Goal: Transaction & Acquisition: Purchase product/service

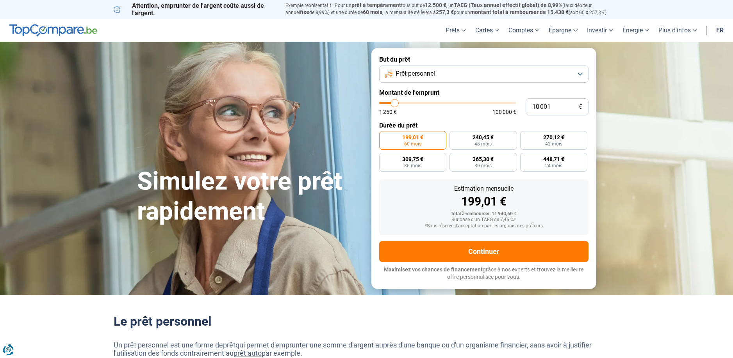
click at [578, 76] on button "Prêt personnel" at bounding box center [483, 74] width 209 height 17
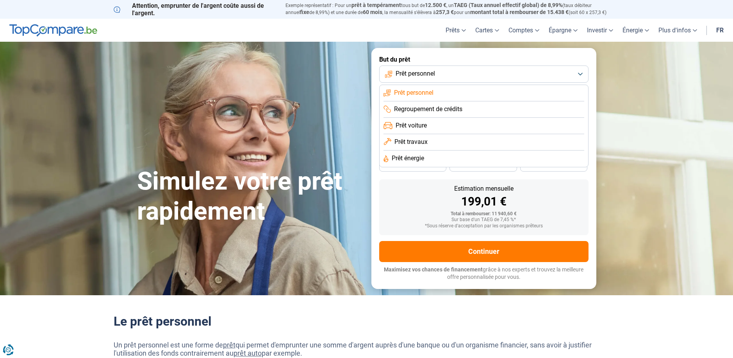
drag, startPoint x: 426, startPoint y: 141, endPoint x: 468, endPoint y: 143, distance: 41.8
click at [427, 141] on span "Prêt travaux" at bounding box center [410, 142] width 33 height 9
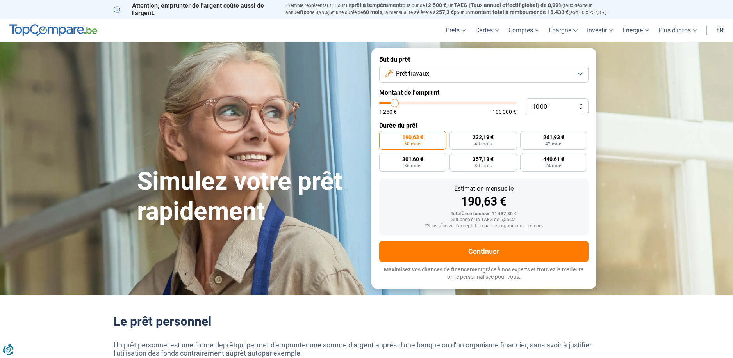
click at [395, 103] on input "range" at bounding box center [447, 103] width 137 height 2
type input "10000"
radio input "true"
click at [555, 107] on input "10 001" at bounding box center [557, 106] width 63 height 17
type input "1 000"
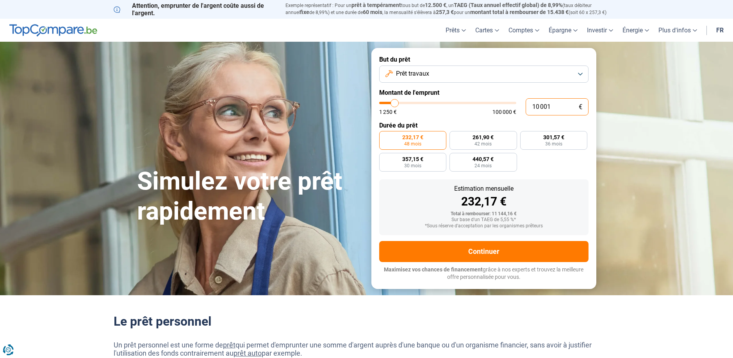
type input "1250"
type input "100"
type input "1250"
type input "10"
type input "1250"
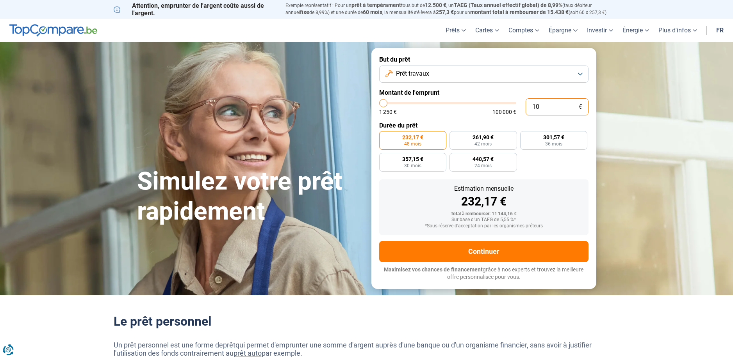
type input "1"
type input "1250"
type input "0"
type input "1250"
type input "1 250"
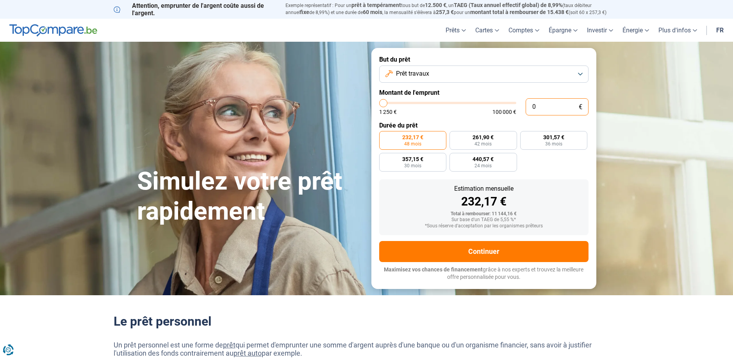
type input "1250"
radio input "true"
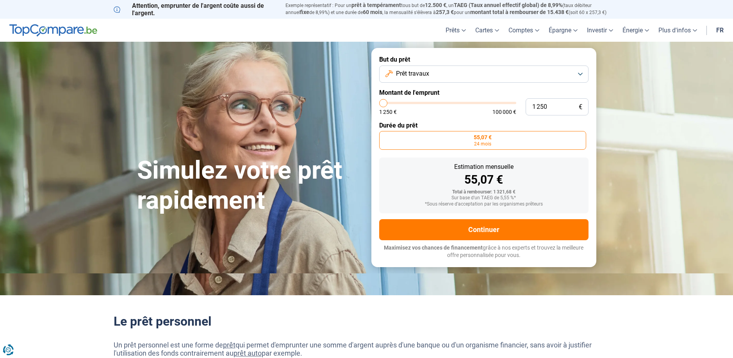
type input "1 500"
type input "1500"
type input "2 000"
type input "2000"
type input "2 250"
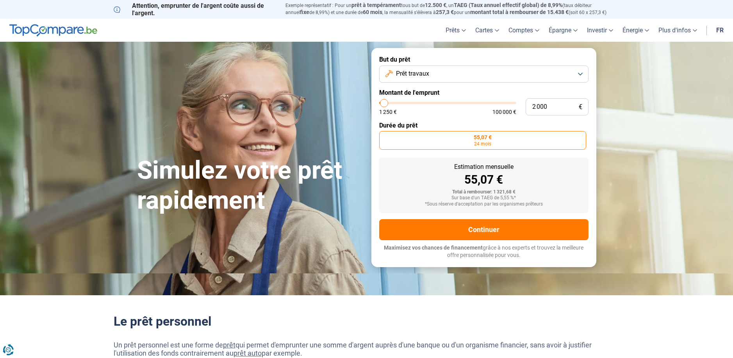
type input "2250"
type input "2 750"
type input "2750"
type input "3 000"
type input "3000"
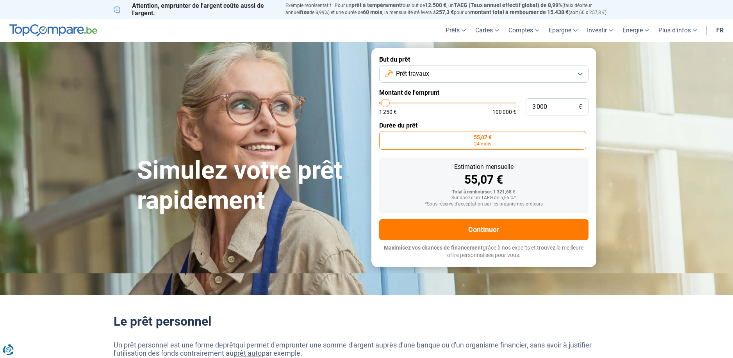
type input "3 500"
type input "3500"
type input "3 750"
type input "3750"
type input "4 000"
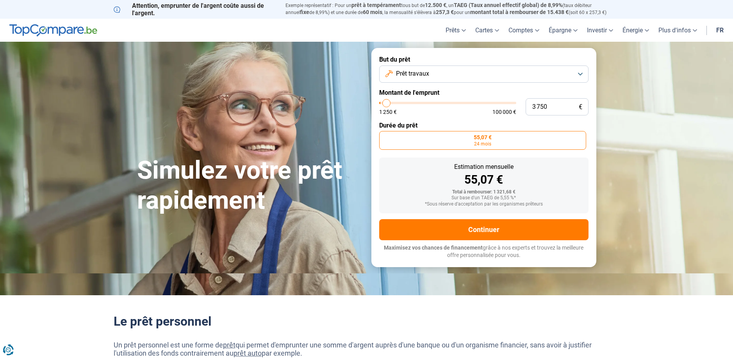
type input "4000"
type input "4 250"
type input "4250"
type input "4 500"
type input "4500"
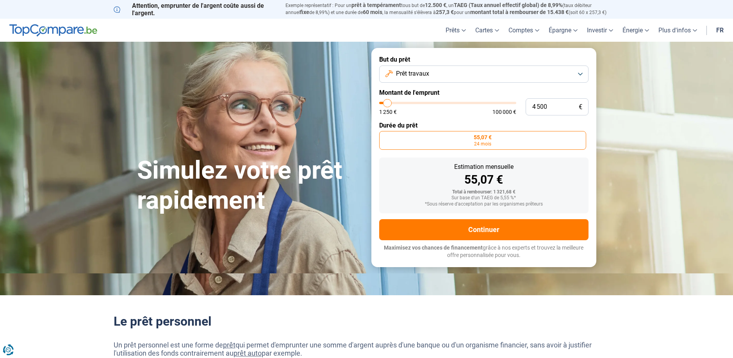
type input "5 250"
type input "5250"
type input "5 750"
type input "5750"
type input "6 000"
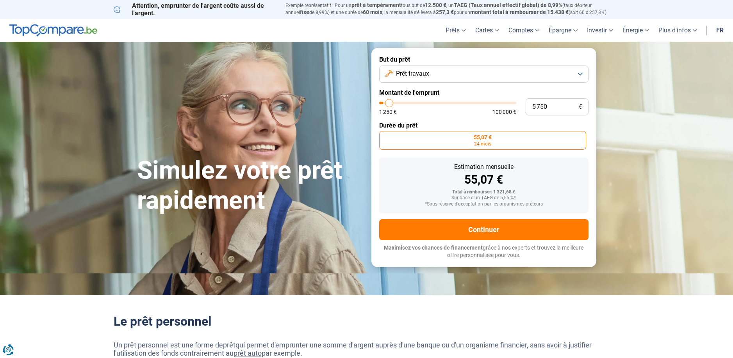
type input "6000"
type input "6 500"
type input "6500"
type input "7 000"
type input "7000"
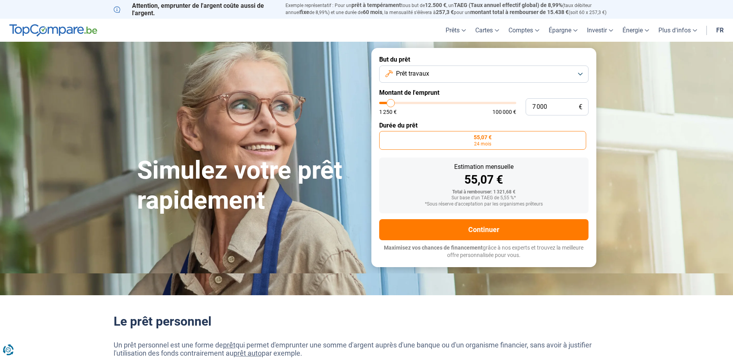
type input "7 250"
type input "7250"
type input "7 500"
type input "7500"
type input "8 000"
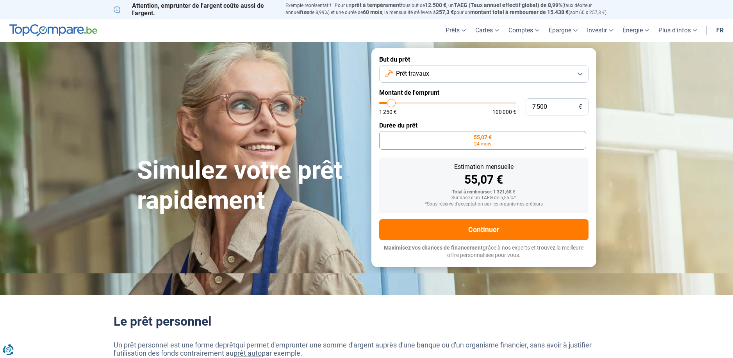
type input "8000"
type input "8 250"
type input "8250"
type input "8 500"
type input "8500"
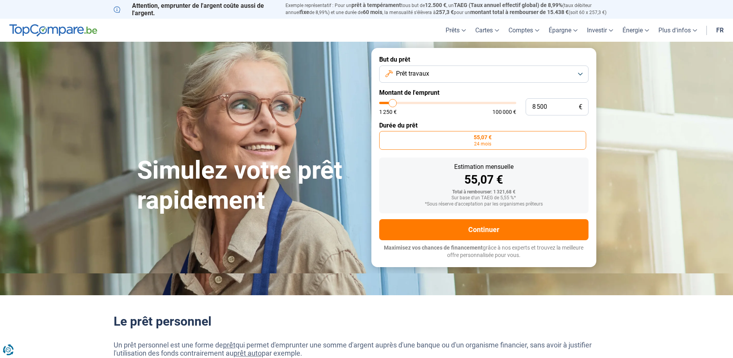
type input "9 000"
type input "9000"
type input "10 000"
type input "10000"
type input "11 250"
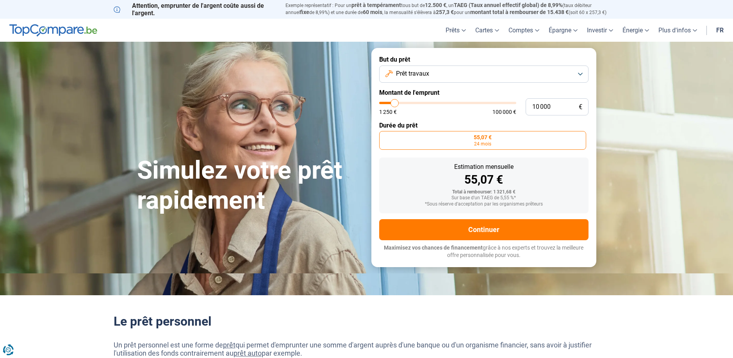
type input "11250"
type input "11 750"
type input "11750"
type input "12 750"
type input "12750"
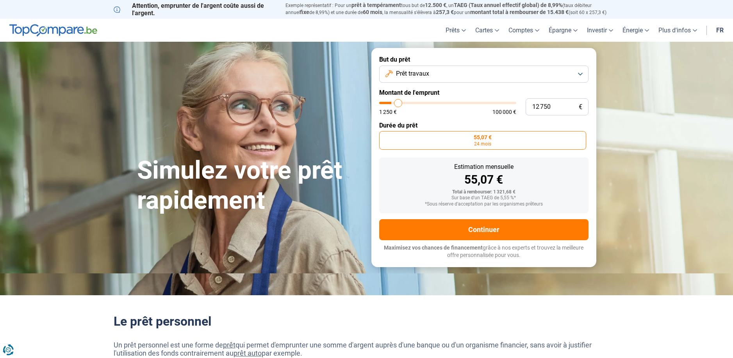
type input "13 000"
type input "13000"
type input "13 500"
type input "13500"
type input "14 250"
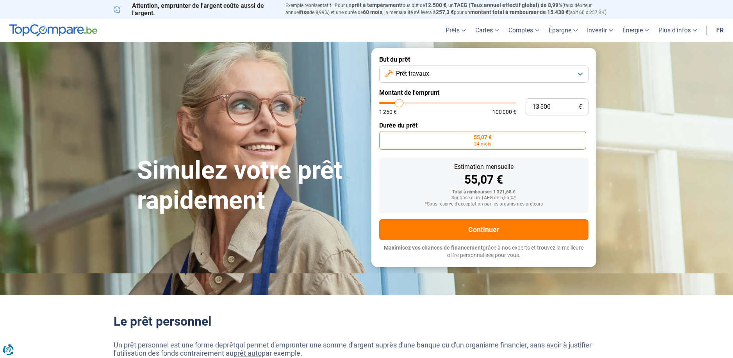
type input "14250"
type input "14 500"
type input "14500"
type input "15 000"
type input "15000"
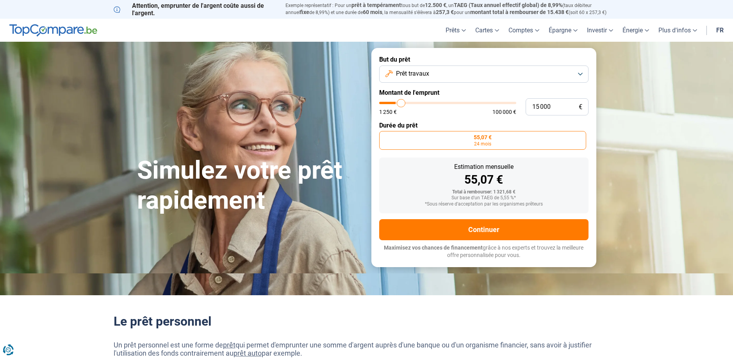
type input "15 500"
type input "15500"
type input "15 750"
type input "15750"
type input "16 000"
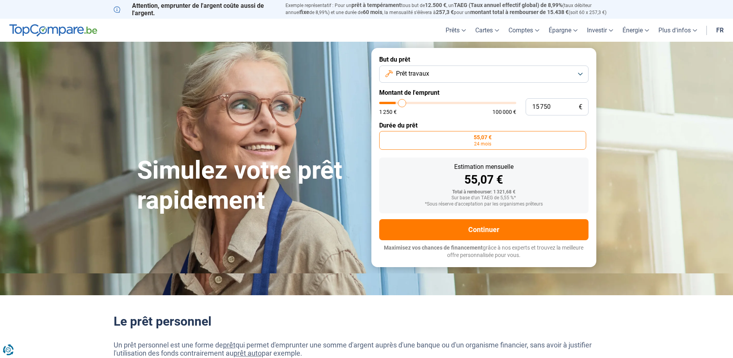
type input "16000"
type input "16 250"
type input "16250"
type input "16 500"
type input "16500"
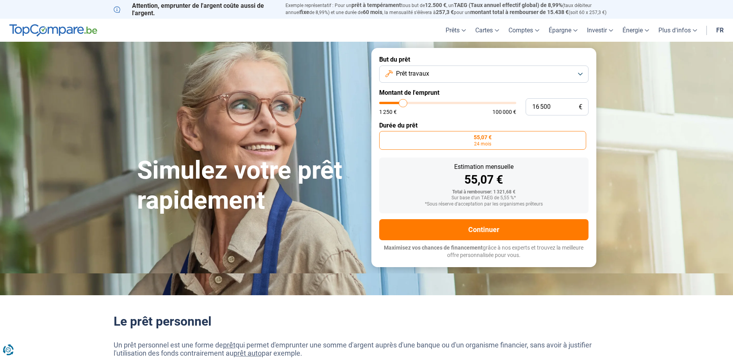
type input "17 000"
type input "17000"
type input "17 250"
type input "17250"
type input "17 500"
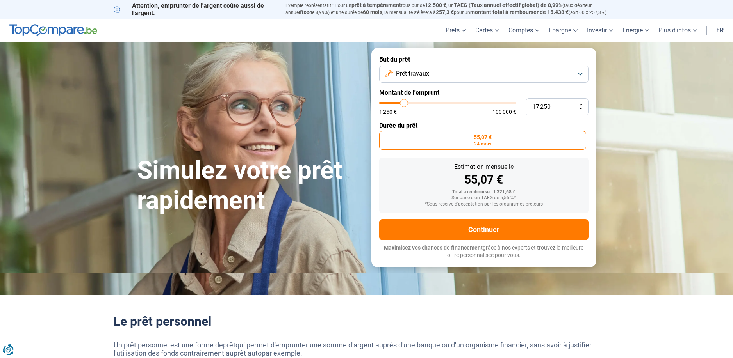
type input "17500"
type input "18 000"
type input "18000"
type input "18 500"
type input "18500"
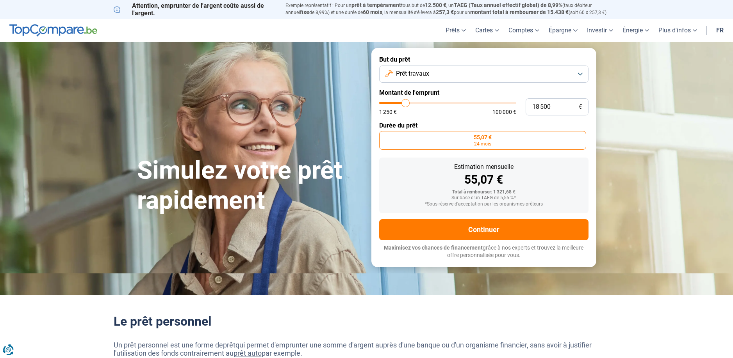
type input "19 000"
type input "19000"
type input "19 250"
type input "19250"
type input "19 750"
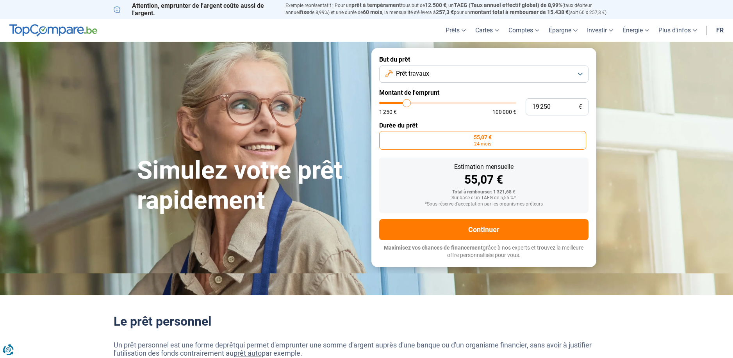
type input "19750"
type input "20 250"
type input "20250"
type input "20 750"
type input "20750"
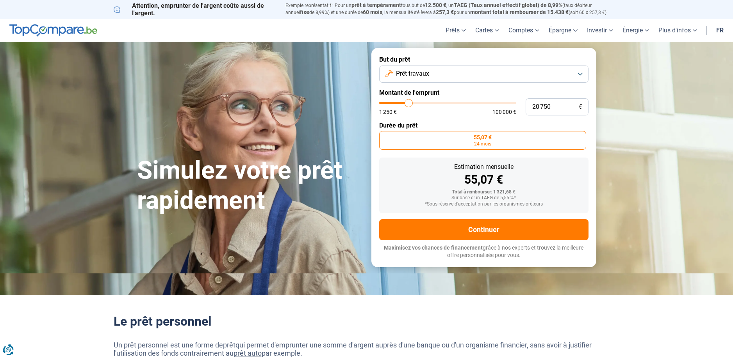
type input "21 250"
type input "21250"
type input "21 500"
type input "21500"
type input "21 750"
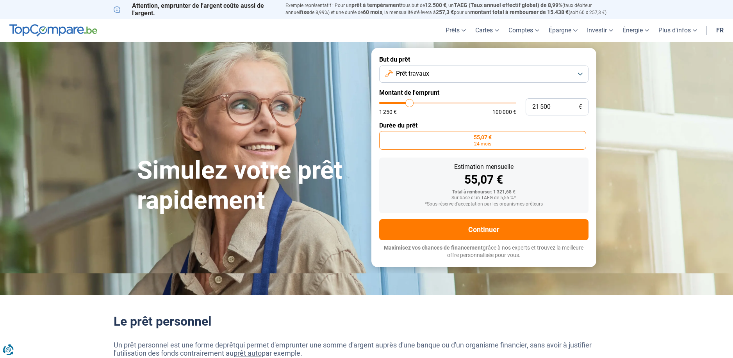
type input "21750"
type input "22 250"
type input "22250"
type input "23 250"
type input "23250"
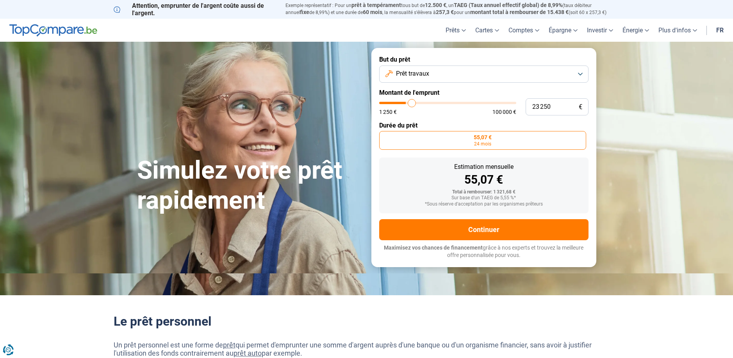
type input "23 750"
type input "23750"
type input "24 500"
type input "24500"
type input "25 000"
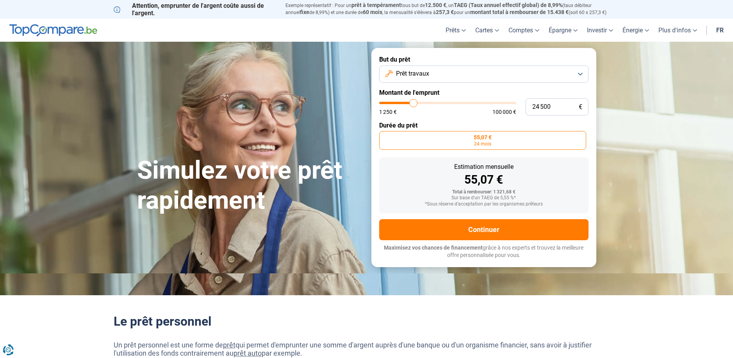
type input "25000"
type input "25 750"
type input "25750"
type input "25 250"
type input "25250"
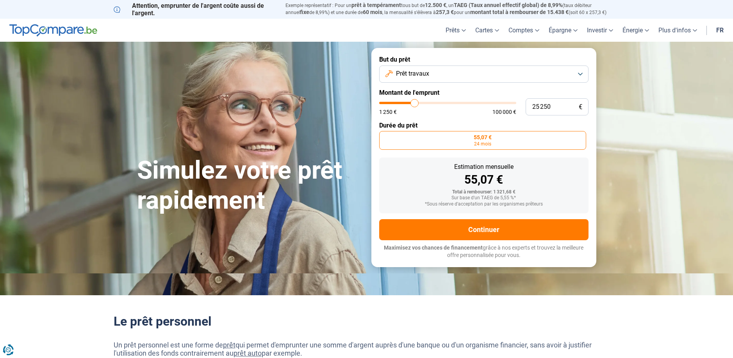
type input "25 000"
type input "25000"
type input "24 750"
type input "24750"
type input "24 500"
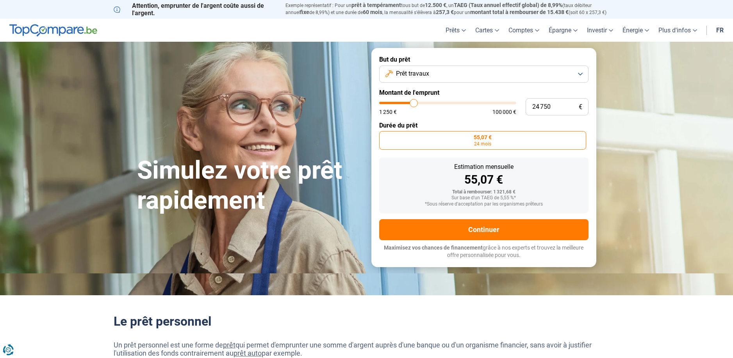
type input "24500"
type input "24 250"
type input "24250"
type input "24 500"
type input "24500"
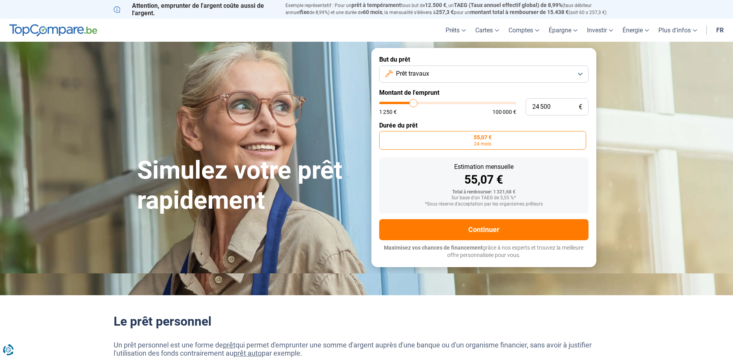
type input "24 750"
type input "24750"
type input "25 250"
type input "25250"
type input "25 750"
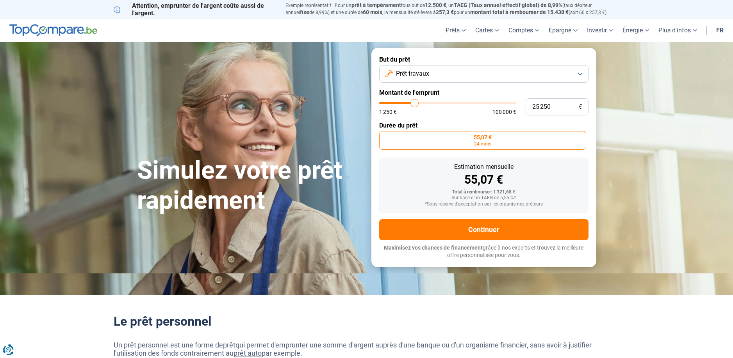
type input "25750"
type input "25 250"
type input "25250"
type input "25 000"
drag, startPoint x: 384, startPoint y: 103, endPoint x: 414, endPoint y: 108, distance: 30.8
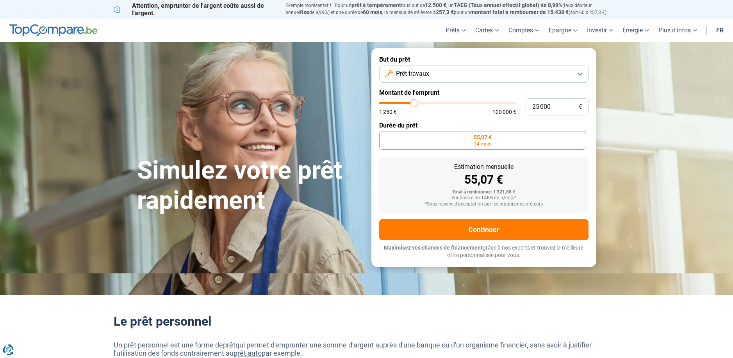
type input "25000"
click at [414, 104] on input "range" at bounding box center [447, 103] width 137 height 2
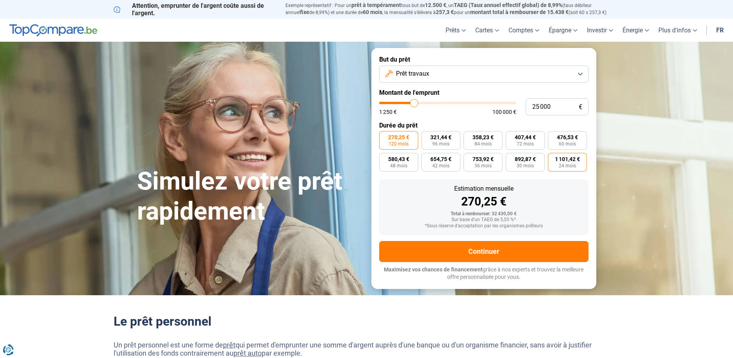
click at [567, 165] on span "24 mois" at bounding box center [567, 166] width 17 height 5
click at [553, 158] on input "1 101,42 € 24 mois" at bounding box center [550, 155] width 5 height 5
radio input "true"
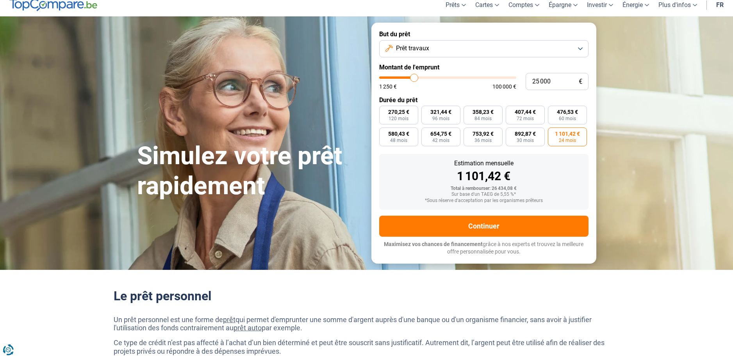
scroll to position [39, 0]
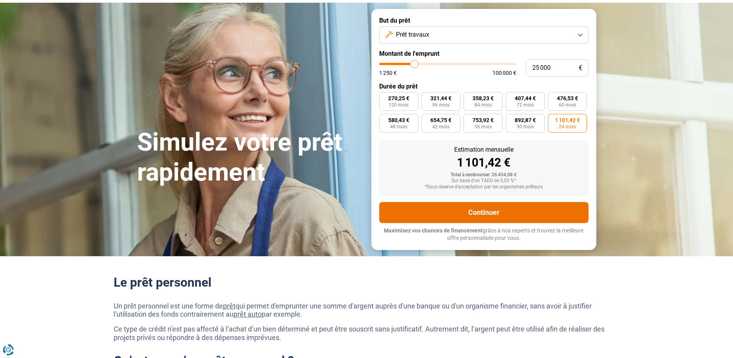
click at [482, 213] on button "Continuer" at bounding box center [483, 212] width 209 height 21
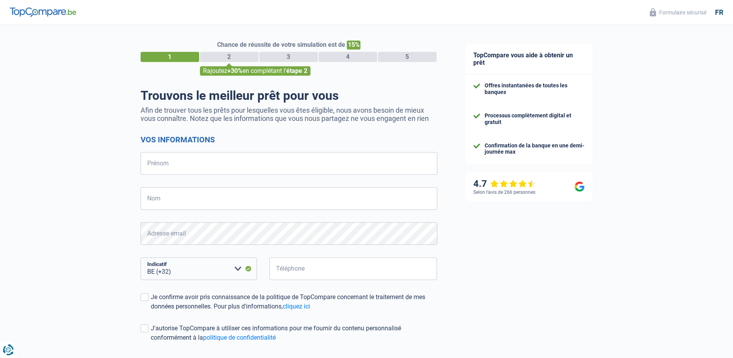
select select "32"
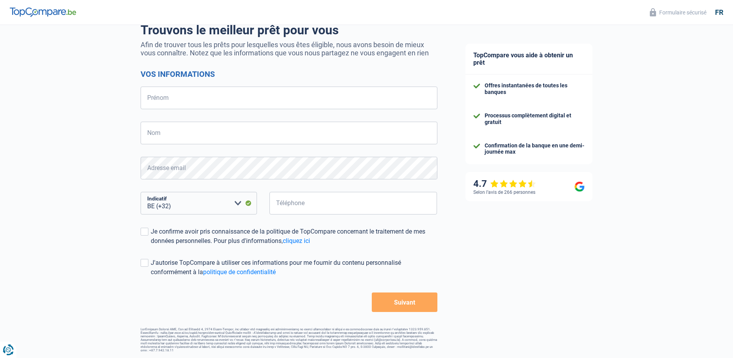
scroll to position [27, 0]
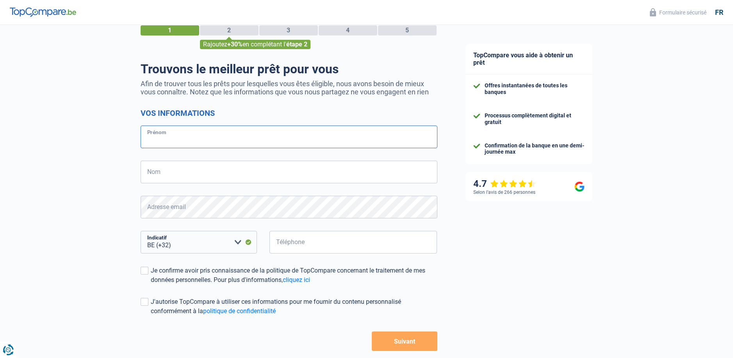
click at [184, 142] on input "Prénom" at bounding box center [289, 137] width 297 height 23
type input "[PERSON_NAME]"
type input "Cordonnier"
type input "475942566"
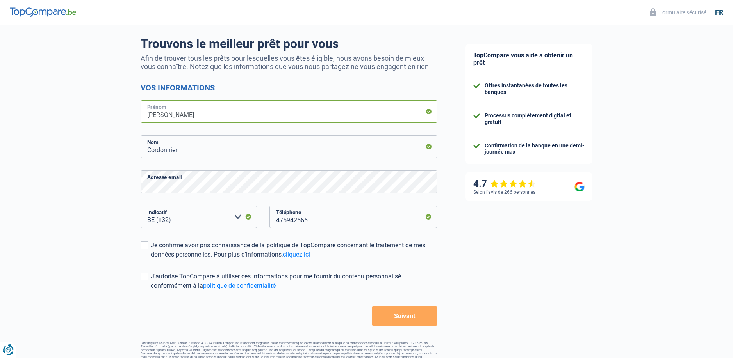
scroll to position [66, 0]
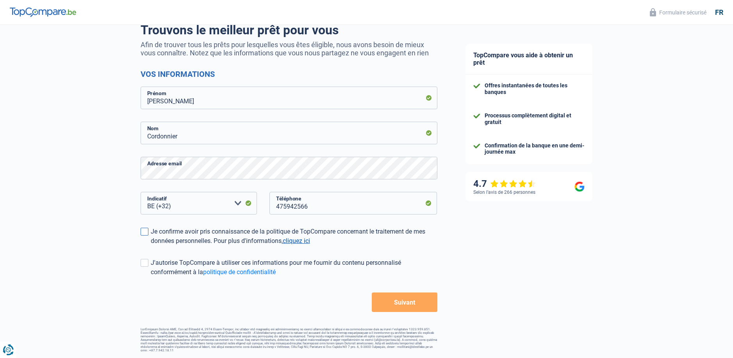
click at [297, 242] on link "cliquez ici" at bounding box center [296, 240] width 27 height 7
click at [145, 263] on span at bounding box center [145, 263] width 8 height 8
click at [151, 277] on input "J'autorise TopCompare à utiliser ces informations pour me fournir du contenu pe…" at bounding box center [151, 277] width 0 height 0
click at [406, 306] on button "Suivant" at bounding box center [404, 303] width 65 height 20
drag, startPoint x: 146, startPoint y: 230, endPoint x: 158, endPoint y: 241, distance: 16.0
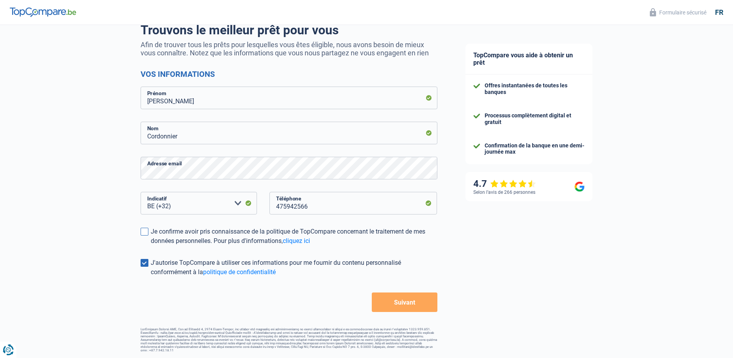
click at [147, 232] on span at bounding box center [145, 232] width 8 height 8
click at [151, 246] on input "Je confirme avoir pris connaissance de la politique de TopCompare concernant le…" at bounding box center [151, 246] width 0 height 0
click at [408, 301] on button "Suivant" at bounding box center [404, 303] width 65 height 20
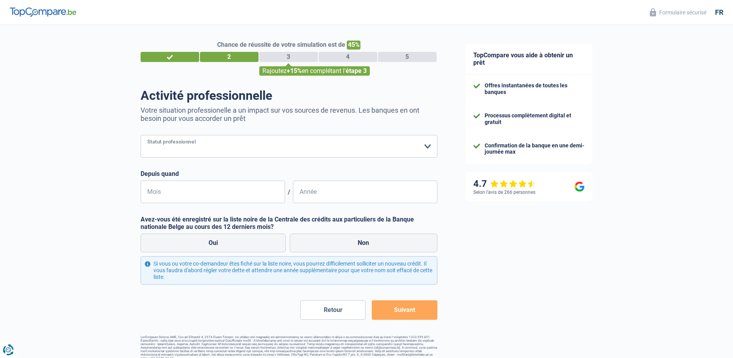
click at [426, 148] on select "Ouvrier Employé privé Employé public Invalide Indépendant Pensionné Chômeur Mut…" at bounding box center [289, 146] width 297 height 23
select select "retired"
click at [141, 136] on select "Ouvrier Employé privé Employé public Invalide Indépendant Pensionné Chômeur Mut…" at bounding box center [289, 146] width 297 height 23
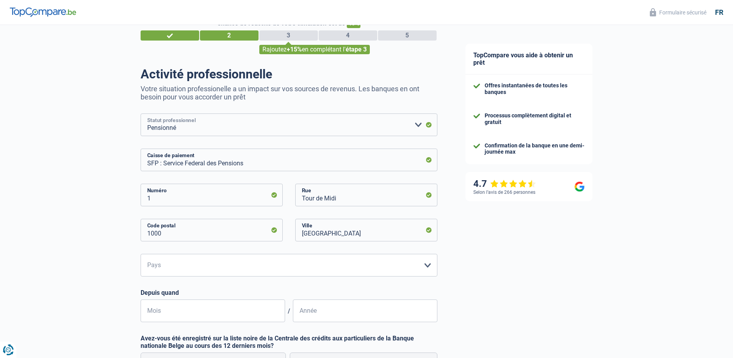
scroll to position [78, 0]
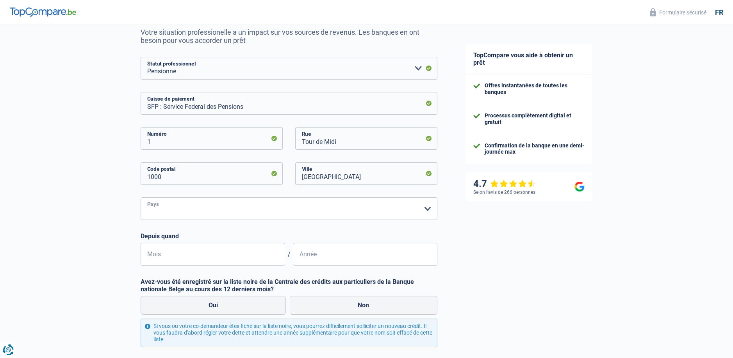
click at [428, 208] on select "Belgique Luxembourg Veuillez sélectionner une option" at bounding box center [289, 209] width 297 height 23
select select "BE"
click at [141, 198] on select "Belgique Luxembourg Veuillez sélectionner une option" at bounding box center [289, 209] width 297 height 23
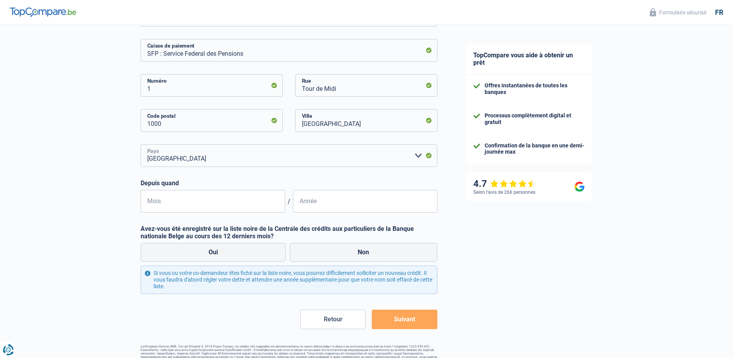
scroll to position [148, 0]
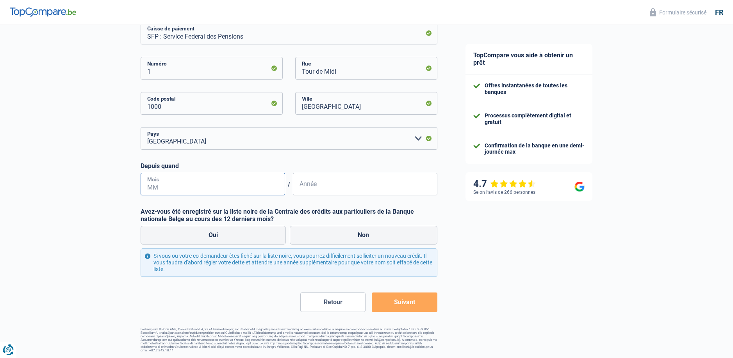
click at [179, 187] on input "Mois" at bounding box center [213, 184] width 144 height 23
type input "12"
type input "1951"
click at [367, 237] on label "Non" at bounding box center [364, 235] width 148 height 19
click at [367, 237] on input "Non" at bounding box center [364, 235] width 148 height 19
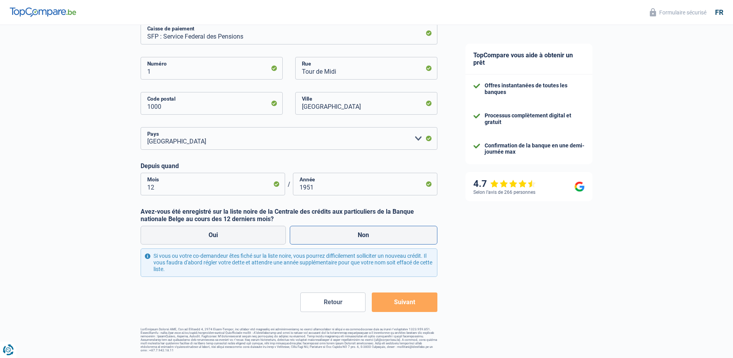
radio input "true"
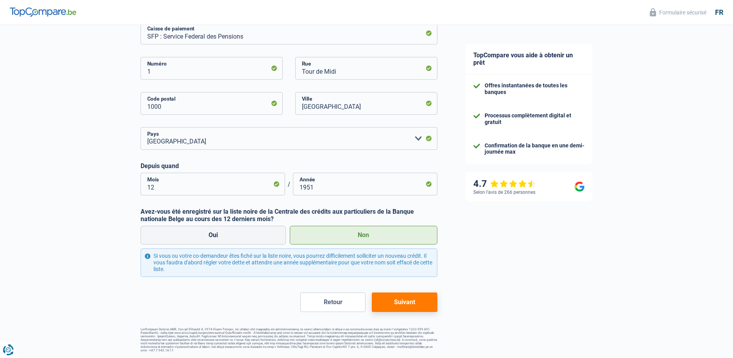
click at [407, 302] on button "Suivant" at bounding box center [404, 303] width 65 height 20
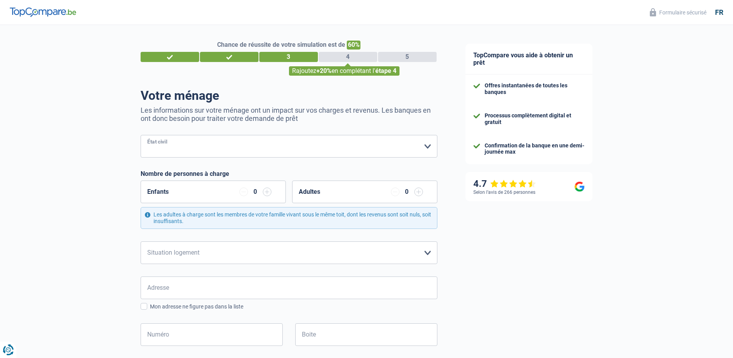
click at [426, 146] on select "[PERSON_NAME](e) Cohabitant(e) légal(e) Divorcé(e) Veuf(ve) Séparé (de fait) Ve…" at bounding box center [289, 146] width 297 height 23
select select "cohabitation"
click at [141, 136] on select "[PERSON_NAME](e) Cohabitant(e) légal(e) Divorcé(e) Veuf(ve) Séparé (de fait) Ve…" at bounding box center [289, 146] width 297 height 23
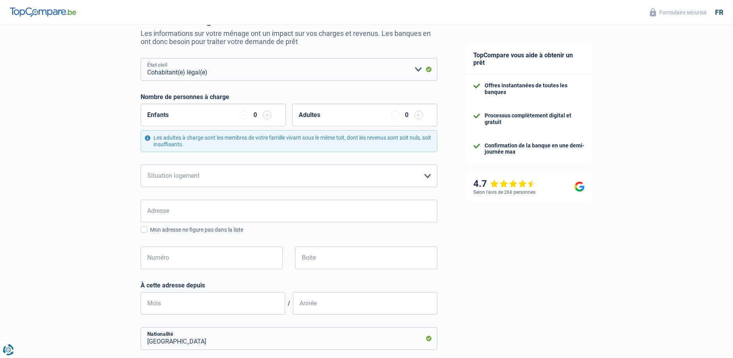
scroll to position [78, 0]
click at [429, 175] on select "Locataire Propriétaire avec prêt hypothécaire Propriétaire sans prêt hypothécai…" at bounding box center [289, 175] width 297 height 23
select select "ownerWithoutMortgage"
click at [141, 164] on select "Locataire Propriétaire avec prêt hypothécaire Propriétaire sans prêt hypothécai…" at bounding box center [289, 175] width 297 height 23
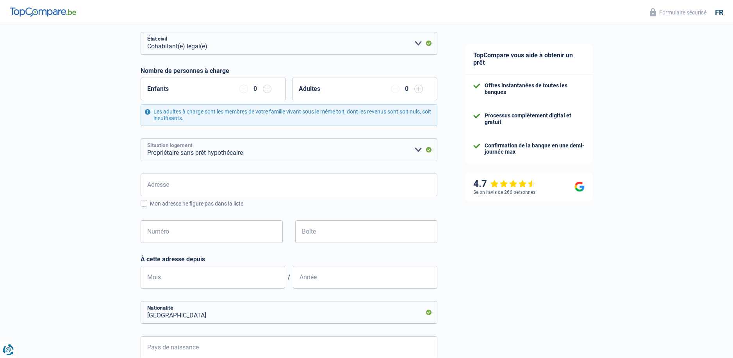
scroll to position [117, 0]
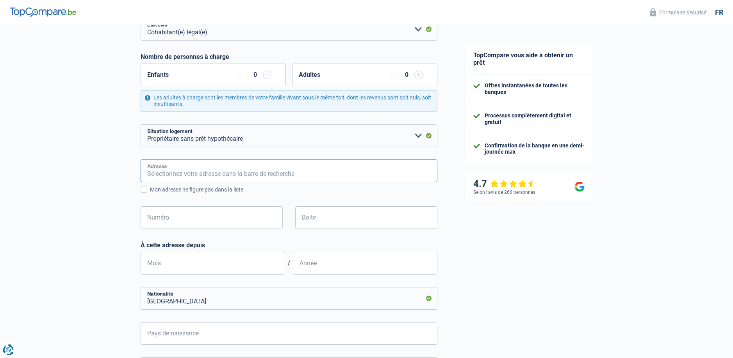
click at [190, 175] on input "Adresse" at bounding box center [289, 171] width 297 height 23
type input "Avenue des Pommiers 34 34, 34"
type input "[GEOGRAPHIC_DATA]"
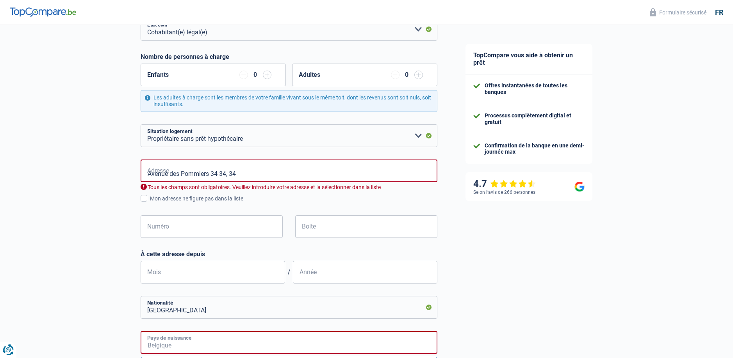
type input "[GEOGRAPHIC_DATA]"
click at [492, 238] on div "TopCompare vous aide à obtenir un prêt Offres instantanées de toutes les banque…" at bounding box center [592, 253] width 282 height 691
click at [191, 230] on input "Numéro" at bounding box center [212, 227] width 142 height 23
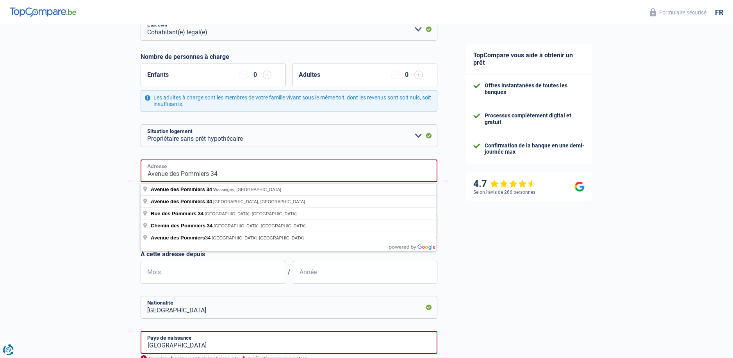
click at [224, 175] on input "Avenue des Pommiers 34" at bounding box center [289, 171] width 297 height 23
type input "Avenue des Pommiers"
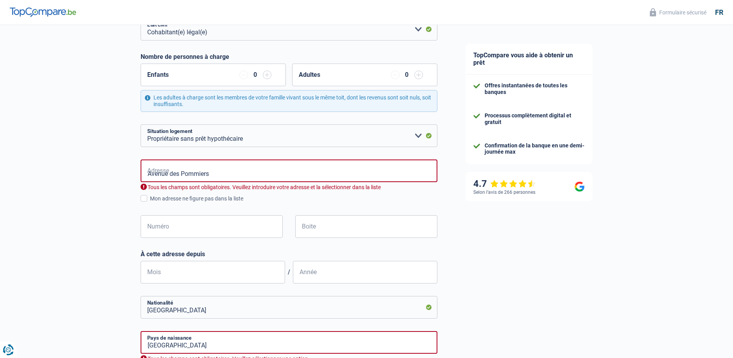
drag, startPoint x: 538, startPoint y: 239, endPoint x: 535, endPoint y: 250, distance: 11.6
click at [538, 241] on div "TopCompare vous aide à obtenir un prêt Offres instantanées de toutes les banque…" at bounding box center [592, 211] width 282 height 607
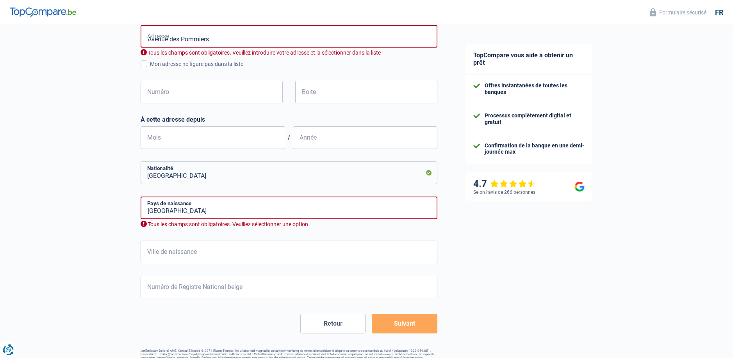
scroll to position [234, 0]
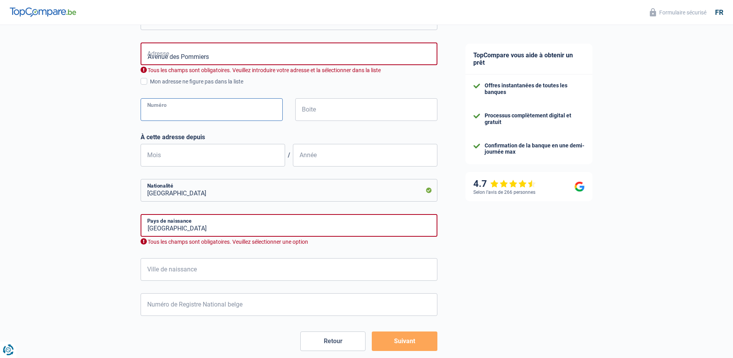
click at [185, 114] on input "Numéro" at bounding box center [212, 109] width 142 height 23
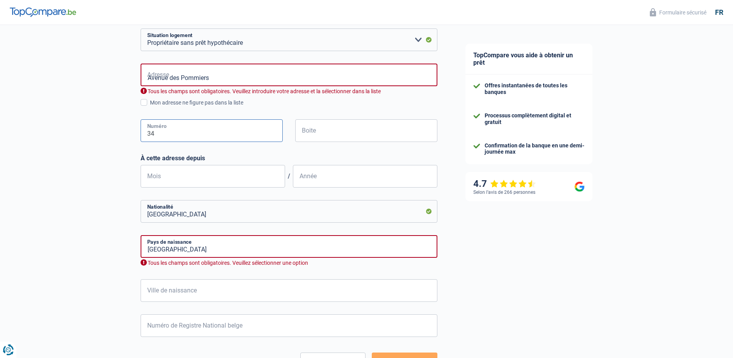
scroll to position [195, 0]
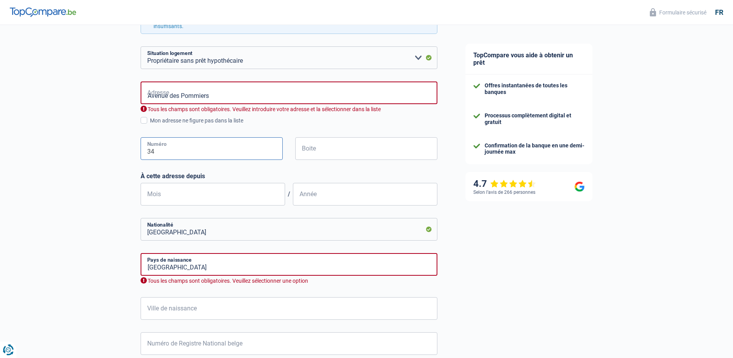
type input "34"
click at [173, 198] on input "Mois" at bounding box center [213, 194] width 144 height 23
type input "1"
type input "01"
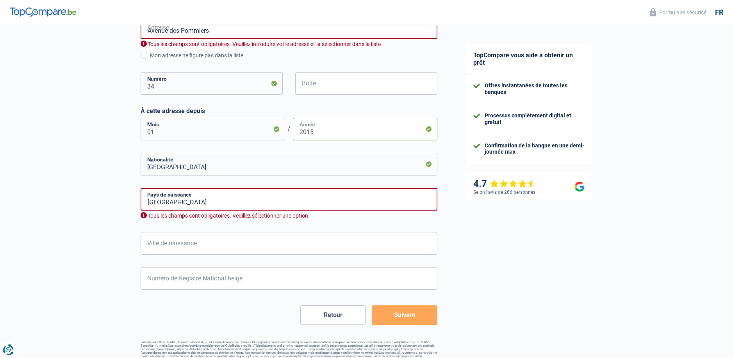
scroll to position [273, 0]
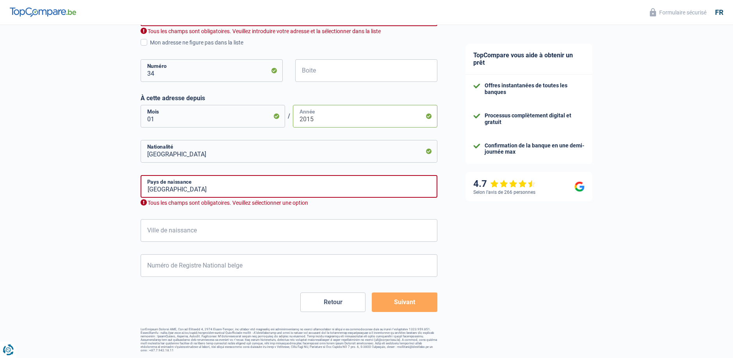
type input "2015"
click at [158, 232] on input "Ville de naissance" at bounding box center [289, 230] width 297 height 23
type input "Ambresin"
click at [162, 270] on input "Numéro de Registre National belge" at bounding box center [289, 266] width 297 height 23
type input "51.12.24-329.09"
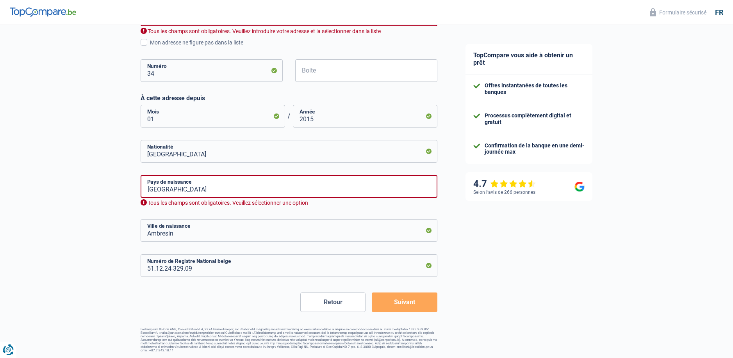
click at [411, 306] on button "Suivant" at bounding box center [404, 303] width 65 height 20
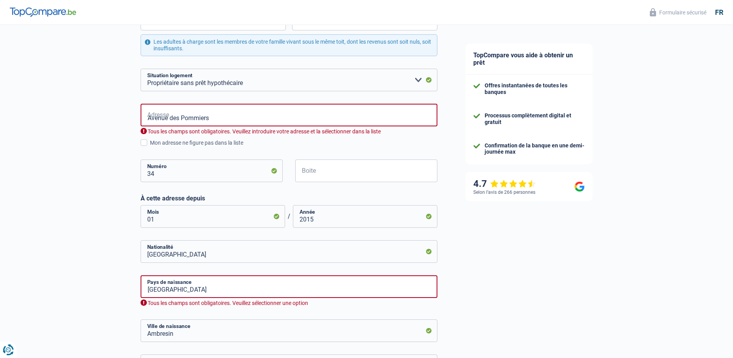
scroll to position [134, 0]
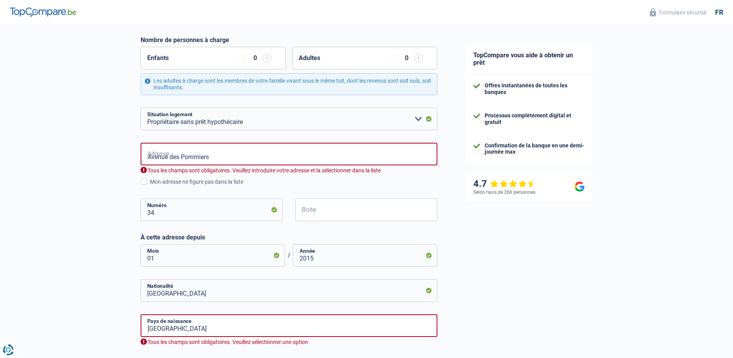
click at [418, 59] on input "button" at bounding box center [418, 58] width 9 height 9
click at [419, 59] on input "button" at bounding box center [418, 58] width 9 height 9
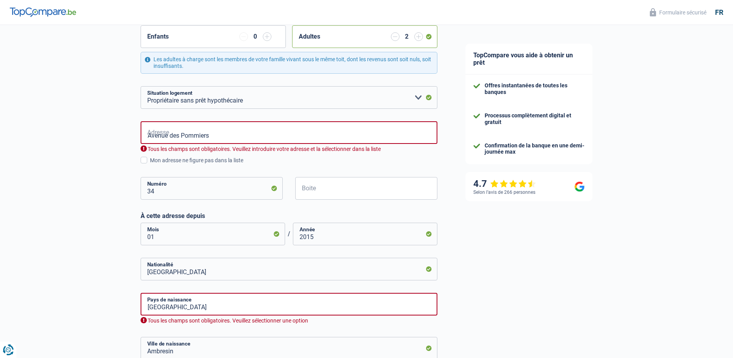
scroll to position [212, 0]
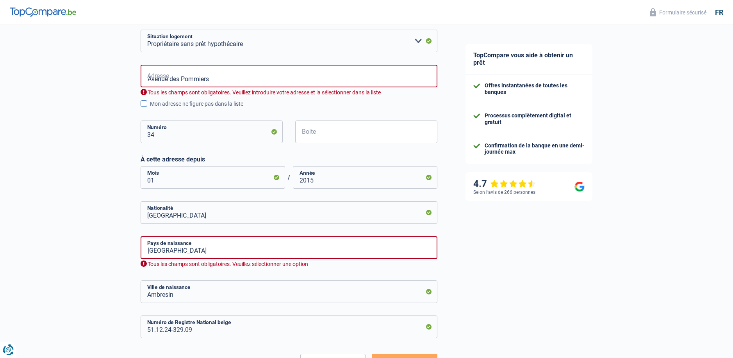
click at [146, 103] on span at bounding box center [144, 103] width 7 height 7
click at [150, 108] on input "Mon adresse ne figure pas dans la liste" at bounding box center [150, 108] width 0 height 0
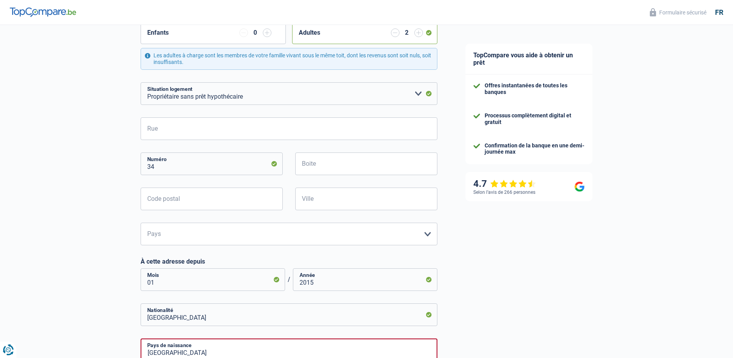
scroll to position [173, 0]
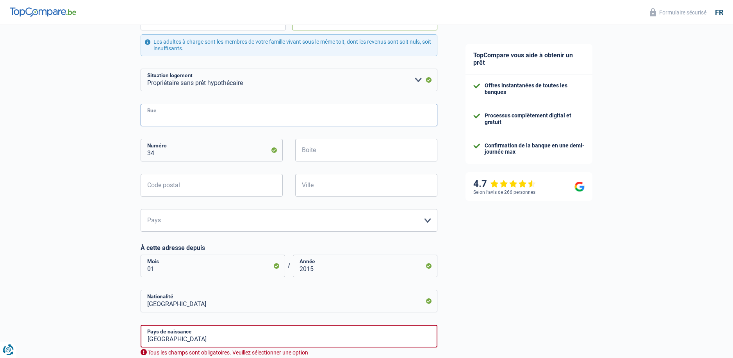
click at [182, 115] on input "Rue" at bounding box center [289, 115] width 297 height 23
type input "Avenue des Pommiers 34"
type input "4219"
type input "Ambresin"
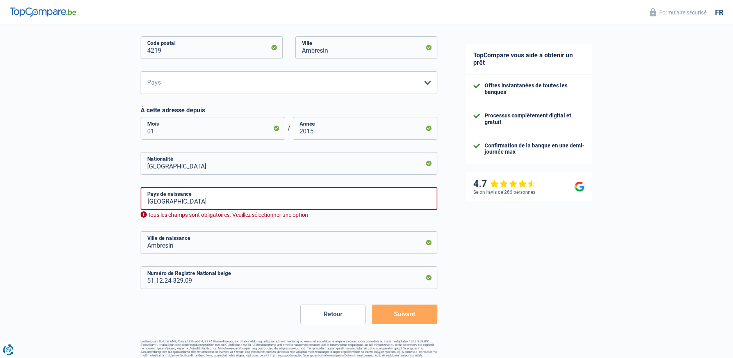
scroll to position [323, 0]
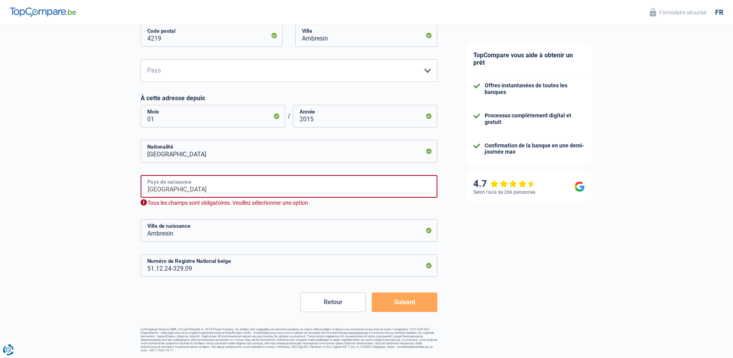
click at [194, 189] on input "[GEOGRAPHIC_DATA]" at bounding box center [289, 186] width 297 height 23
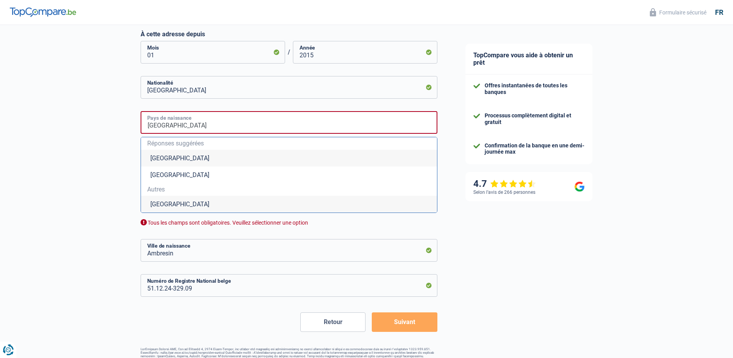
scroll to position [401, 0]
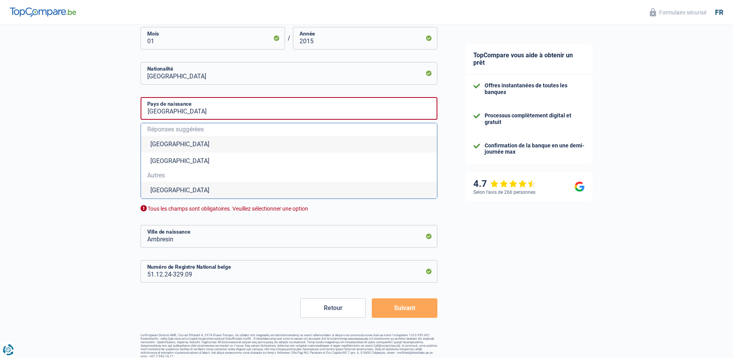
click at [169, 143] on li "[GEOGRAPHIC_DATA]" at bounding box center [289, 144] width 296 height 17
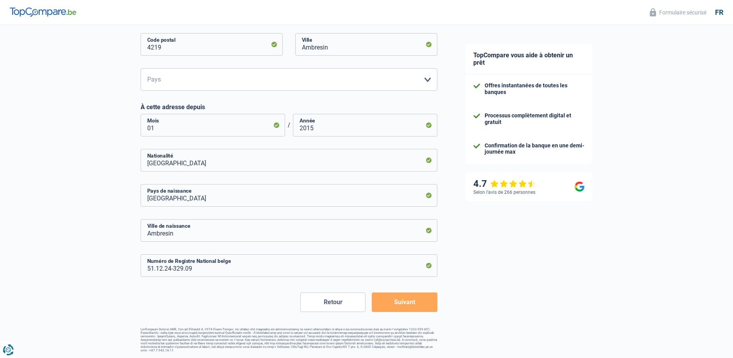
click at [403, 306] on button "Suivant" at bounding box center [404, 303] width 65 height 20
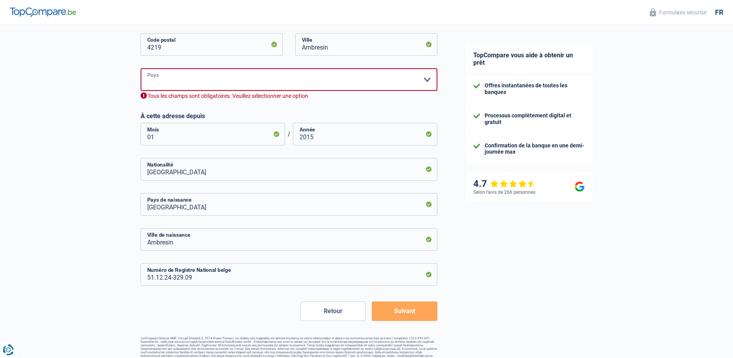
click at [429, 78] on select "Belgique Luxembourg Veuillez sélectionner une option" at bounding box center [289, 79] width 297 height 23
select select "BE"
click at [141, 69] on select "Belgique Luxembourg Veuillez sélectionner une option" at bounding box center [289, 79] width 297 height 23
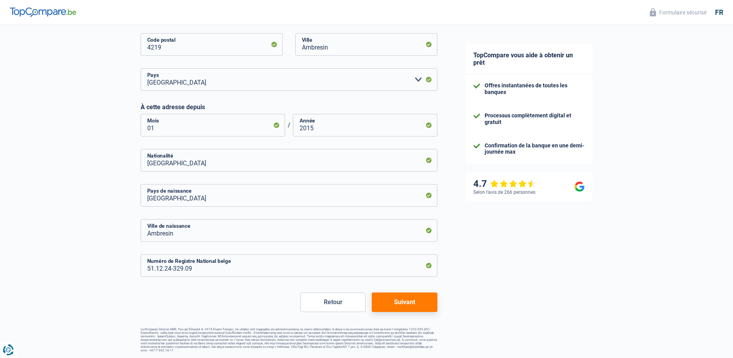
click at [406, 302] on button "Suivant" at bounding box center [404, 303] width 65 height 20
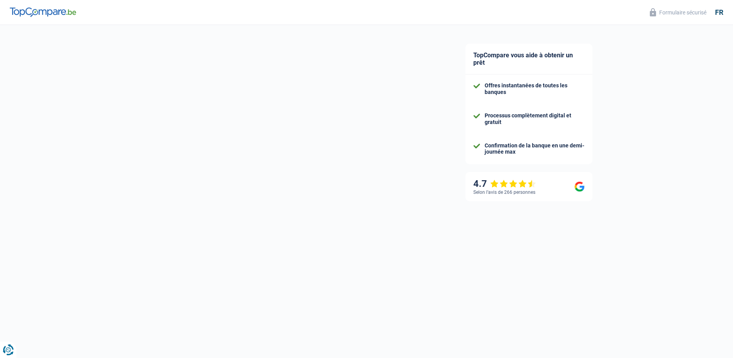
select select "pension"
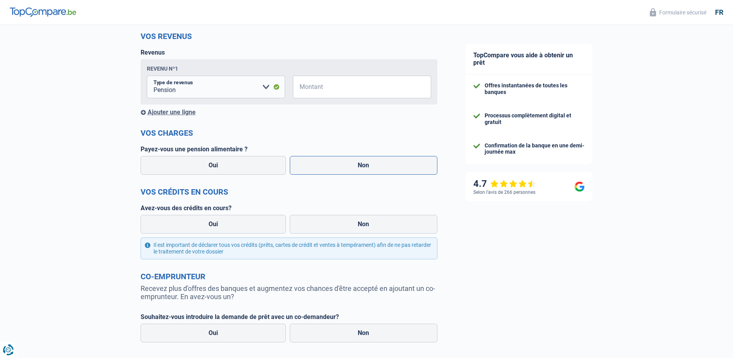
scroll to position [117, 0]
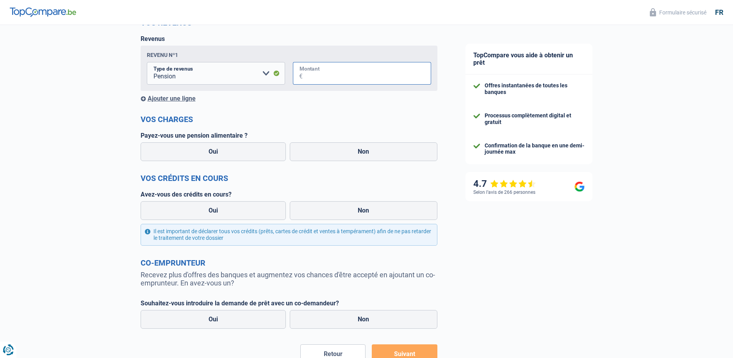
click at [356, 78] on input "Montant" at bounding box center [367, 73] width 128 height 23
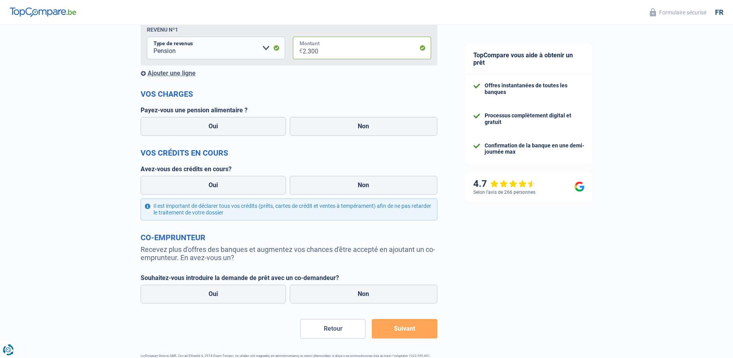
scroll to position [156, 0]
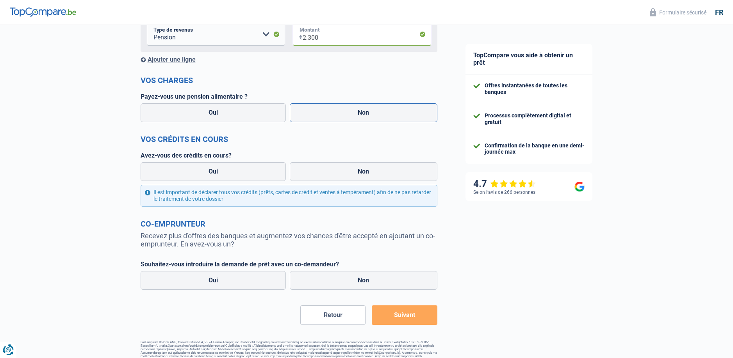
type input "2.300"
click at [367, 114] on label "Non" at bounding box center [364, 112] width 148 height 19
click at [367, 114] on input "Non" at bounding box center [364, 112] width 148 height 19
radio input "true"
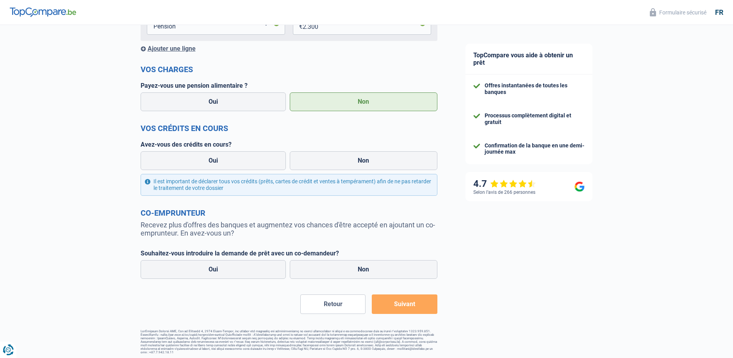
scroll to position [170, 0]
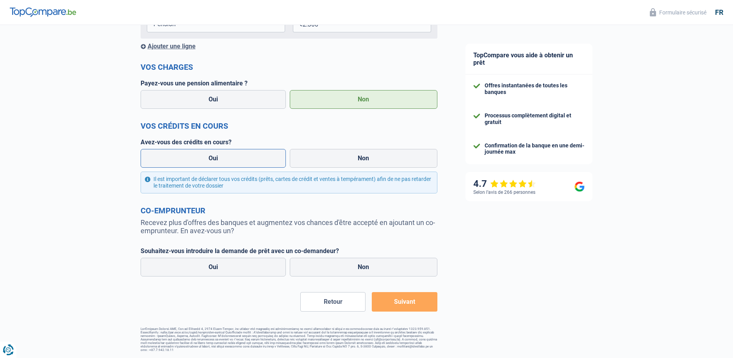
click at [251, 157] on label "Oui" at bounding box center [214, 158] width 146 height 19
click at [251, 157] on input "Oui" at bounding box center [214, 158] width 146 height 19
radio input "true"
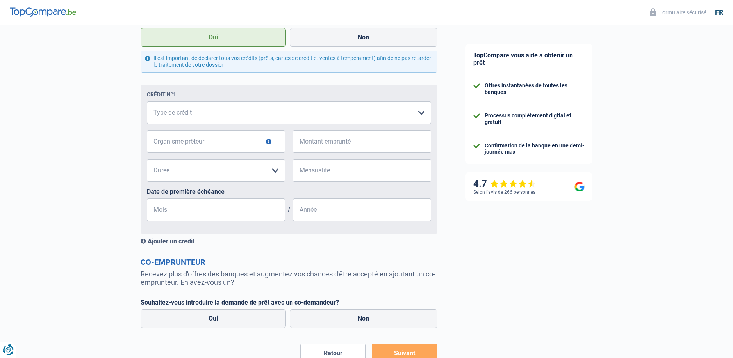
scroll to position [304, 0]
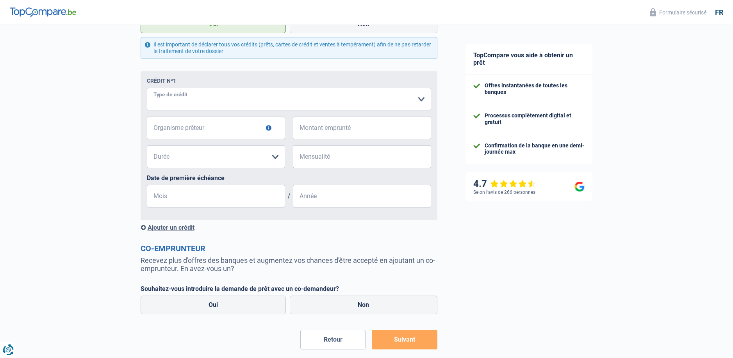
click at [422, 101] on select "Carte ou ouverture de crédit Prêt hypothécaire Vente à tempérament Prêt à tempé…" at bounding box center [289, 99] width 284 height 23
select select "carLoan"
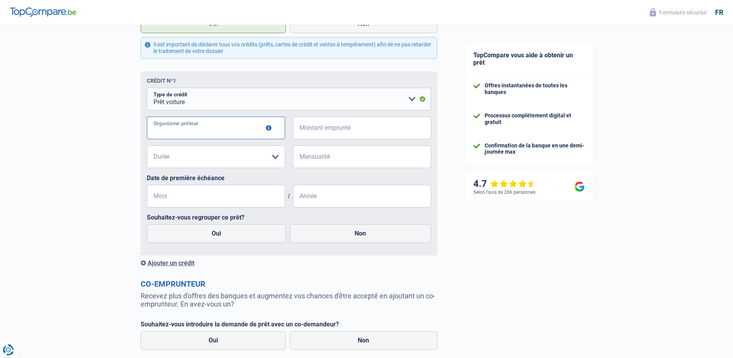
click at [207, 132] on input "Organisme prêteur" at bounding box center [216, 128] width 138 height 23
type input "Alpha crédit"
click at [344, 137] on input "Montant emprunté" at bounding box center [367, 128] width 128 height 23
type input "30.000"
click at [210, 157] on select "12 mois 18 mois 24 mois 30 mois 36 mois 42 mois 48 mois 60 mois 72 mois 84 mois…" at bounding box center [216, 157] width 138 height 23
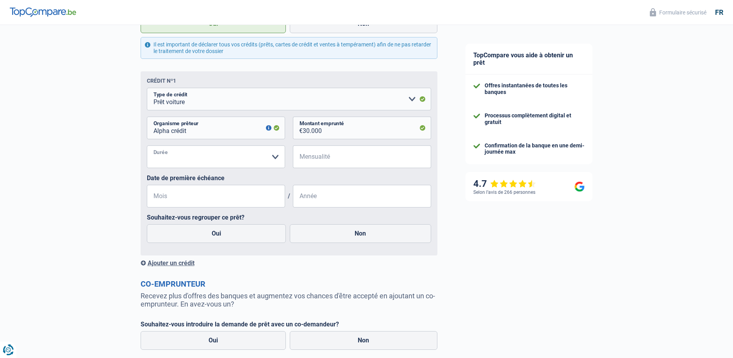
select select "60"
click at [147, 147] on select "12 mois 18 mois 24 mois 30 mois 36 mois 42 mois 48 mois 60 mois 72 mois 84 mois…" at bounding box center [216, 157] width 138 height 23
click at [344, 161] on input "Mensualité" at bounding box center [367, 157] width 128 height 23
type input "5.000"
click at [176, 199] on input "Mois" at bounding box center [216, 196] width 138 height 23
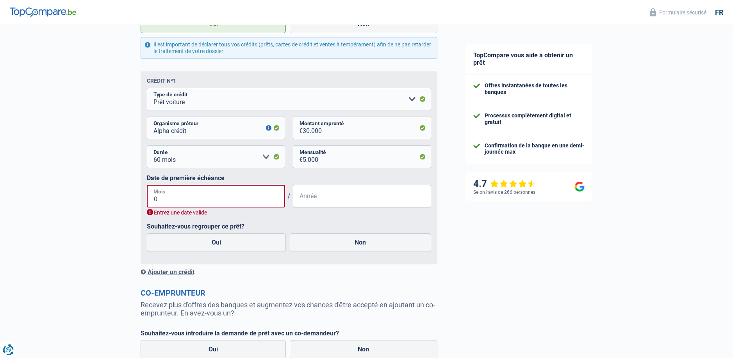
type input "08"
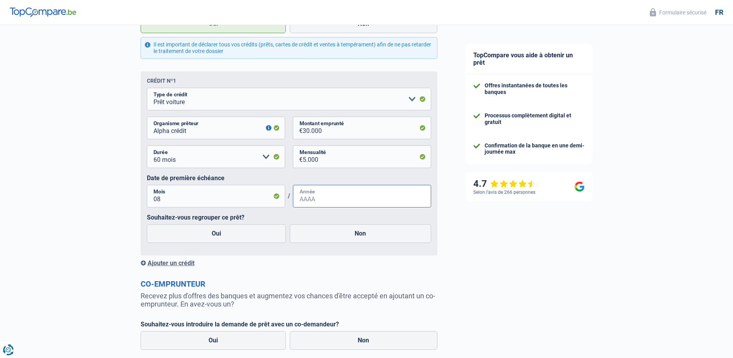
click at [308, 199] on input "Année" at bounding box center [362, 196] width 138 height 23
type input "2023"
click at [229, 233] on label "Oui" at bounding box center [216, 233] width 139 height 19
click at [229, 233] on input "Oui" at bounding box center [216, 233] width 139 height 19
radio input "true"
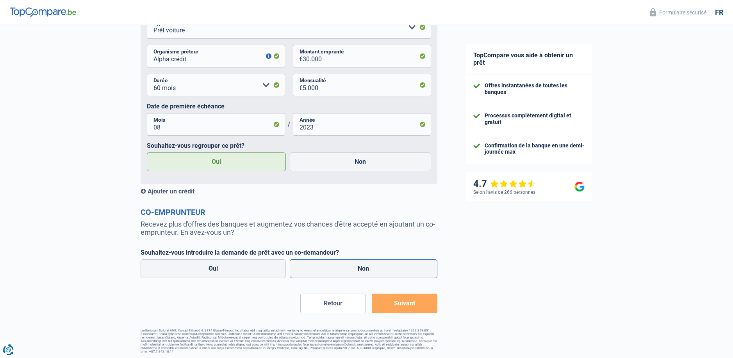
scroll to position [379, 0]
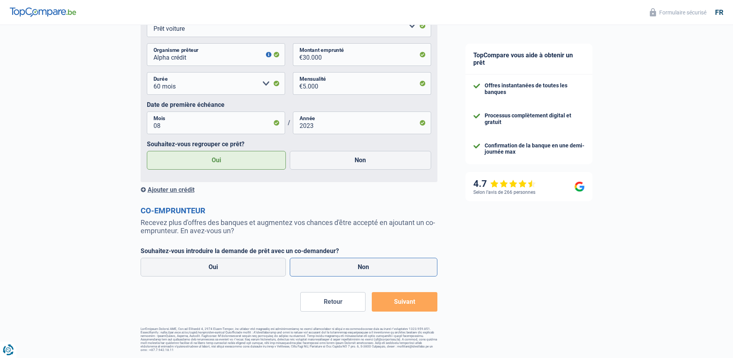
click at [363, 266] on label "Non" at bounding box center [364, 267] width 148 height 19
click at [363, 266] on input "Non" at bounding box center [364, 267] width 148 height 19
radio input "true"
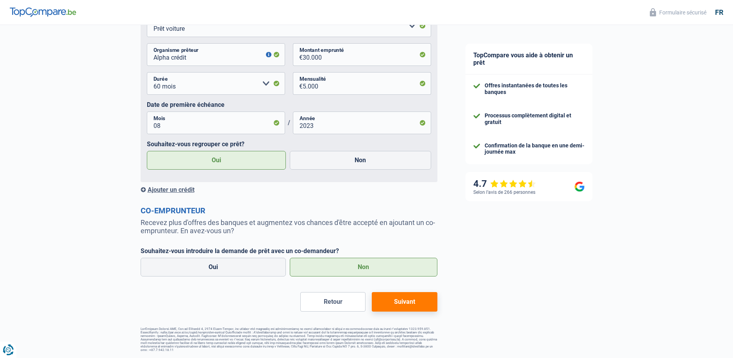
click at [406, 303] on button "Suivant" at bounding box center [404, 302] width 65 height 20
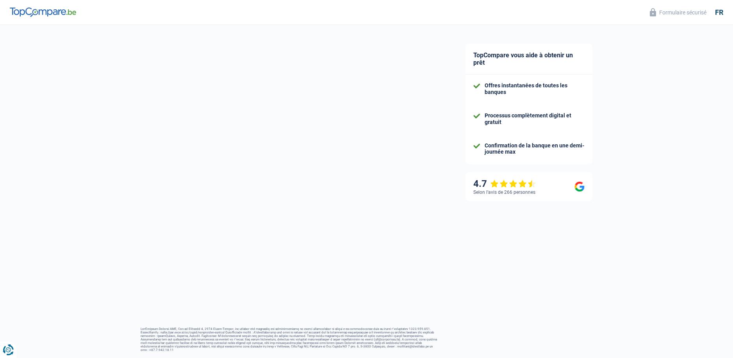
scroll to position [15, 0]
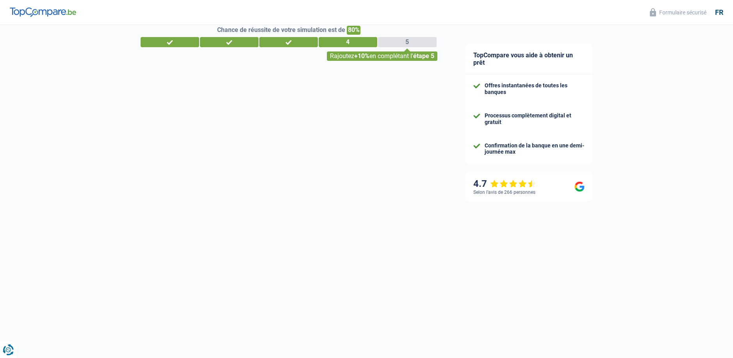
select select "refinancing"
select select "24"
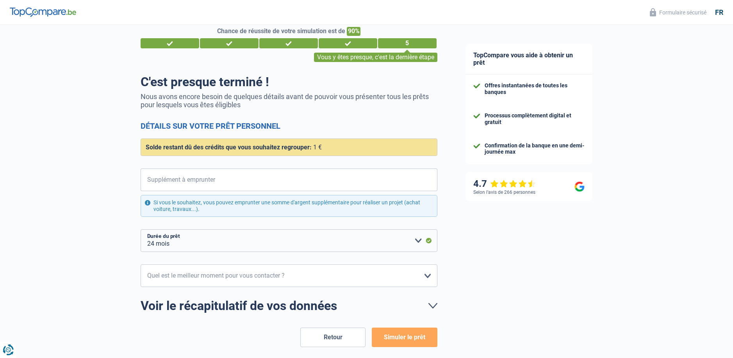
scroll to position [0, 0]
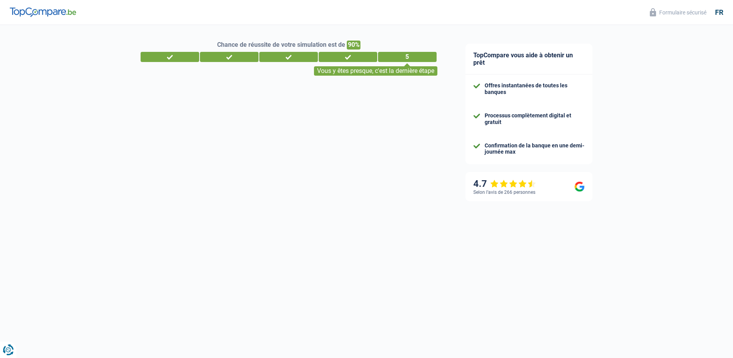
select select "pension"
select select "carLoan"
select select "60"
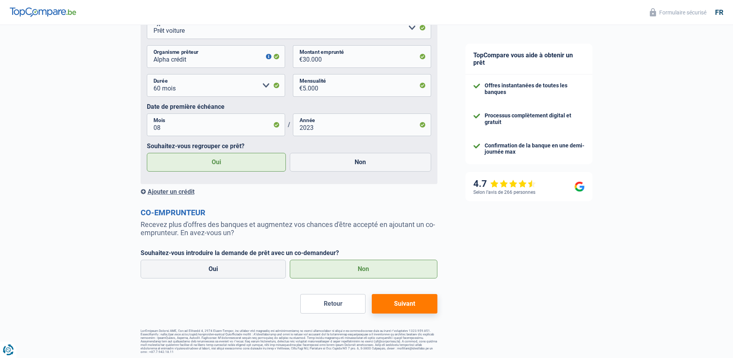
scroll to position [379, 0]
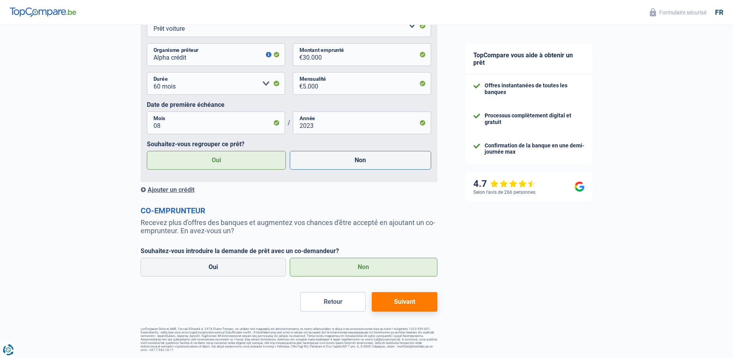
click at [357, 162] on label "Non" at bounding box center [360, 160] width 141 height 19
click at [357, 162] on input "Non" at bounding box center [360, 160] width 141 height 19
radio input "true"
radio input "false"
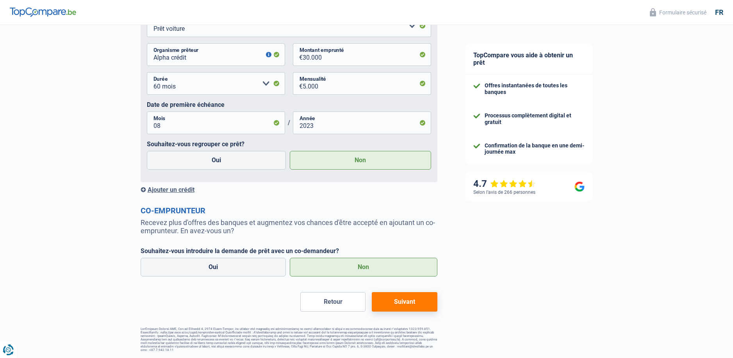
click at [410, 303] on button "Suivant" at bounding box center [404, 302] width 65 height 20
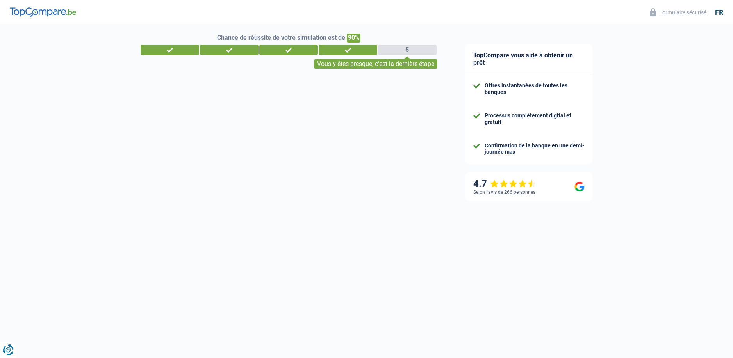
select select "120"
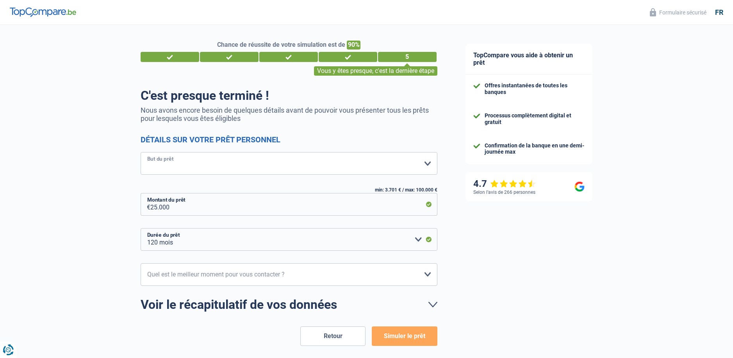
click at [428, 165] on select "Confort maison: meubles, textile, peinture, électroménager, outillage non-profe…" at bounding box center [289, 163] width 297 height 23
click at [171, 161] on select "Confort maison: meubles, textile, peinture, électroménager, outillage non-profe…" at bounding box center [289, 163] width 297 height 23
click at [432, 164] on select "Confort maison: meubles, textile, peinture, électroménager, outillage non-profe…" at bounding box center [289, 163] width 297 height 23
select select "other"
click at [141, 153] on select "Confort maison: meubles, textile, peinture, électroménager, outillage non-profe…" at bounding box center [289, 163] width 297 height 23
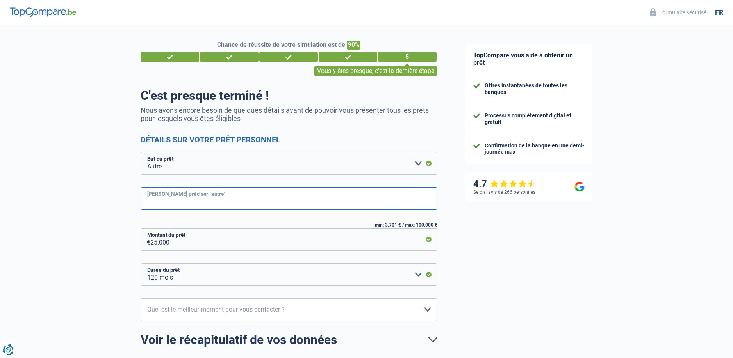
click at [152, 199] on input "[PERSON_NAME] préciser "autre"" at bounding box center [289, 198] width 297 height 23
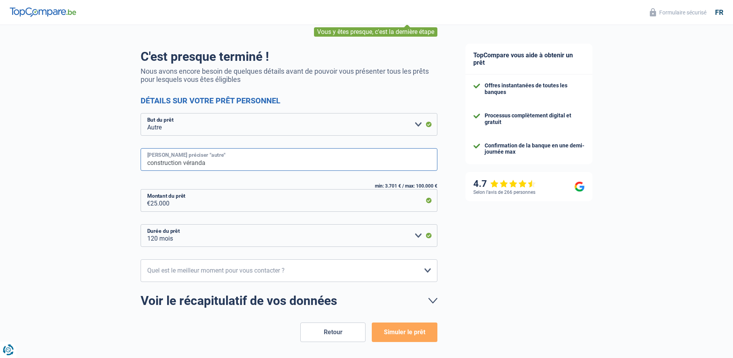
scroll to position [69, 0]
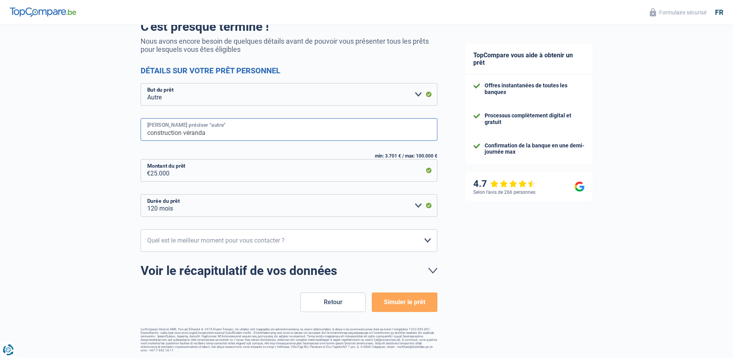
type input "construction véranda"
click at [418, 207] on select "12 mois 18 mois 24 mois 30 mois 36 mois 42 mois 48 mois 60 mois 72 mois 84 mois…" at bounding box center [289, 205] width 297 height 23
select select "12"
click at [141, 195] on select "12 mois 18 mois 24 mois 30 mois 36 mois 42 mois 48 mois 60 mois 72 mois 84 mois…" at bounding box center [289, 205] width 297 height 23
click at [426, 242] on select "10h-12h 12h-14h 14h-16h 16h-18h Veuillez sélectionner une option" at bounding box center [289, 241] width 297 height 23
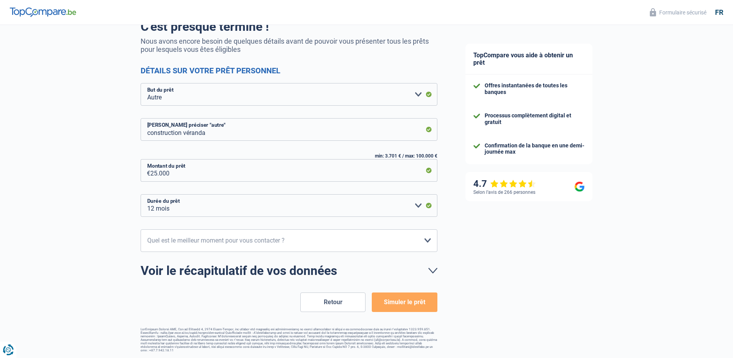
click at [478, 262] on div "TopCompare vous aide à obtenir un prêt Offres instantanées de toutes les banque…" at bounding box center [592, 157] width 282 height 403
click at [403, 303] on button "Simuler le prêt" at bounding box center [404, 303] width 65 height 20
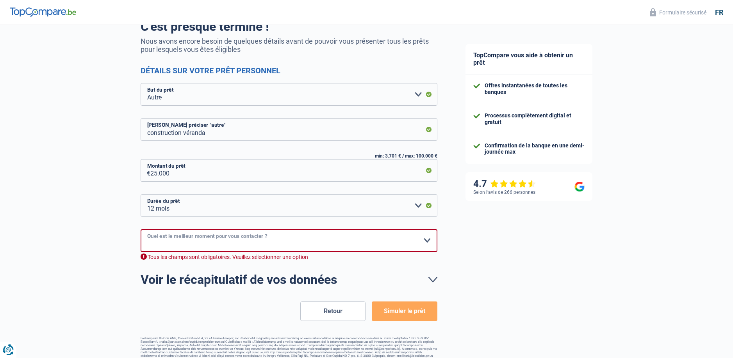
click at [203, 241] on select "10h-12h 12h-14h 14h-16h 16h-18h Veuillez sélectionner une option" at bounding box center [289, 241] width 297 height 23
select select "10-12"
click at [141, 230] on select "10h-12h 12h-14h 14h-16h 16h-18h Veuillez sélectionner une option" at bounding box center [289, 241] width 297 height 23
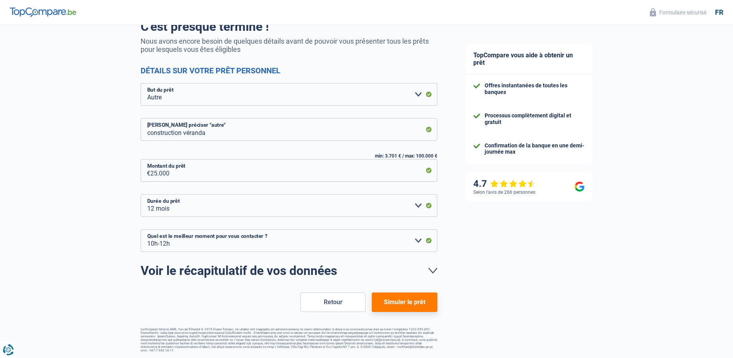
click at [408, 302] on button "Simuler le prêt" at bounding box center [404, 303] width 65 height 20
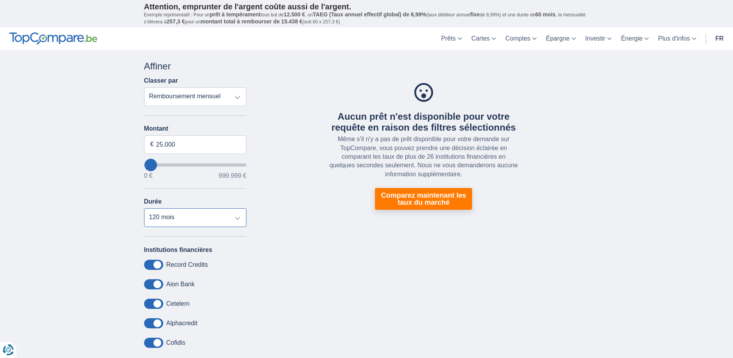
click at [235, 219] on select "12 mois 18 mois 24 mois 30 mois 36 mois 42 mois 48 mois 60 mois 72 mois 84 mois…" at bounding box center [195, 217] width 103 height 19
select select "12"
click at [144, 208] on select "12 mois 18 mois 24 mois 30 mois 36 mois 42 mois 48 mois 60 mois 72 mois 84 mois…" at bounding box center [195, 217] width 103 height 19
click at [237, 99] on select "Remboursement total TAEG Remboursement mensuel" at bounding box center [195, 96] width 103 height 19
click at [144, 87] on select "Remboursement total TAEG Remboursement mensuel" at bounding box center [195, 96] width 103 height 19
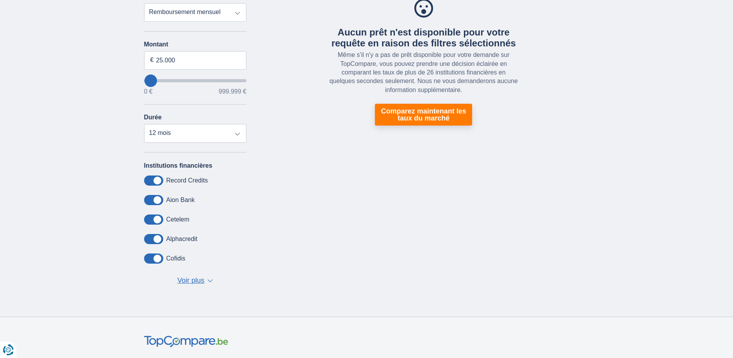
scroll to position [78, 0]
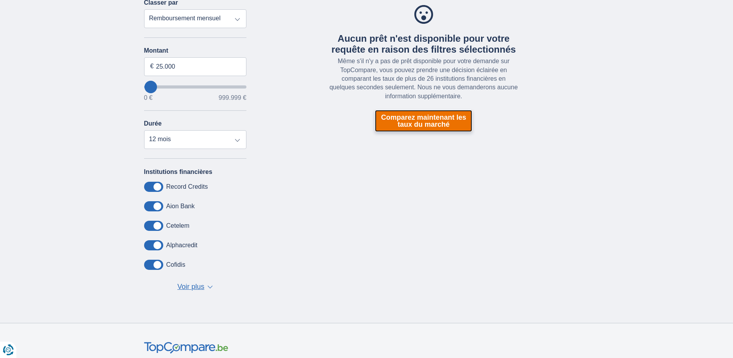
click at [424, 119] on link "Comparez maintenant les taux du marché" at bounding box center [423, 121] width 97 height 22
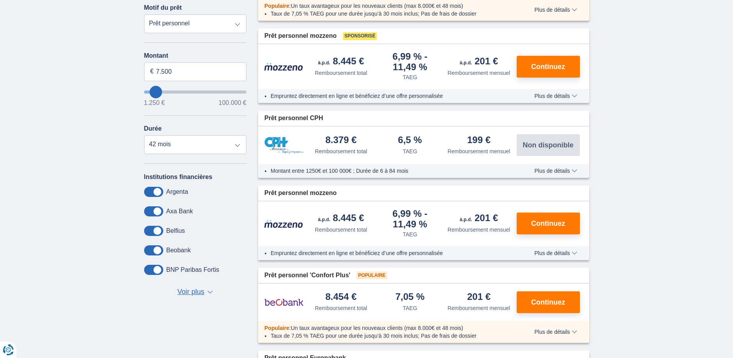
scroll to position [156, 0]
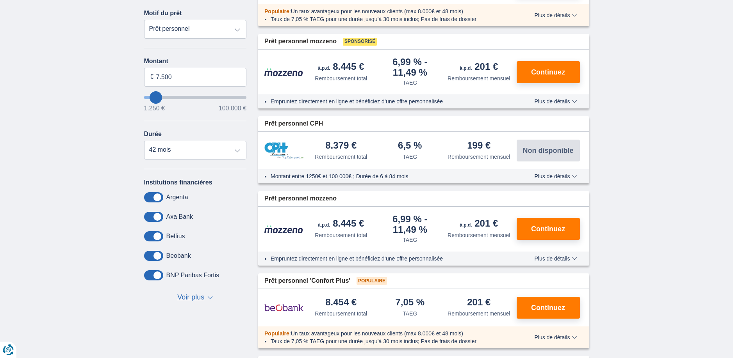
type input "13.250"
type input "13250"
select select "60"
type input "14.250"
type input "14250"
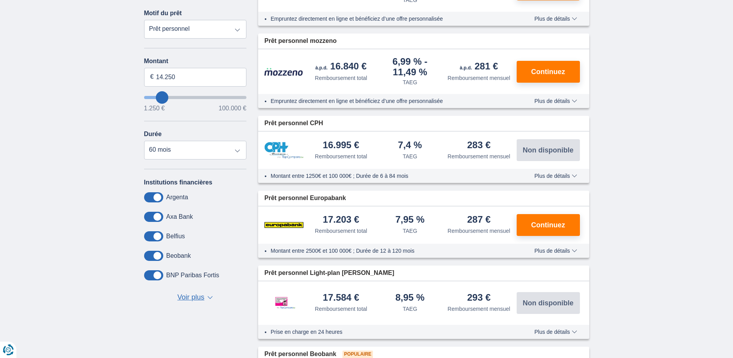
type input "17.250"
type input "18250"
type input "18.250"
select select "84"
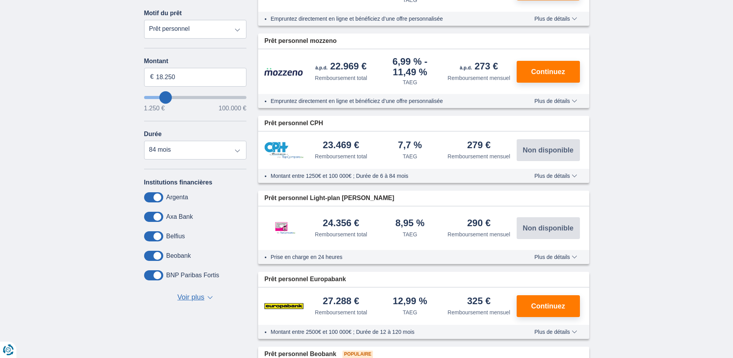
type input "20.250"
type input "20250"
type input "21.250"
type input "22250"
type input "22.250"
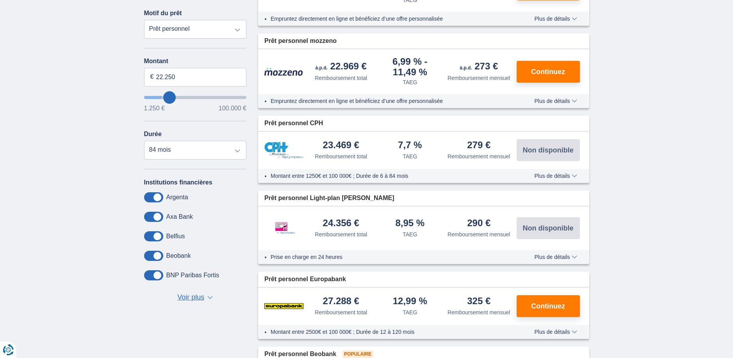
select select "120"
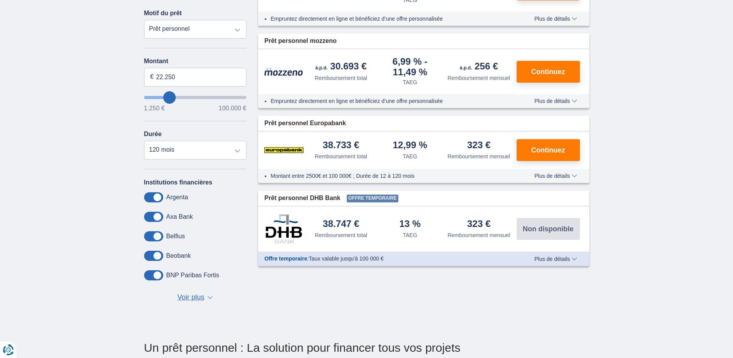
type input "24.250"
type input "24250"
type input "25.250"
type input "26250"
type input "25.250"
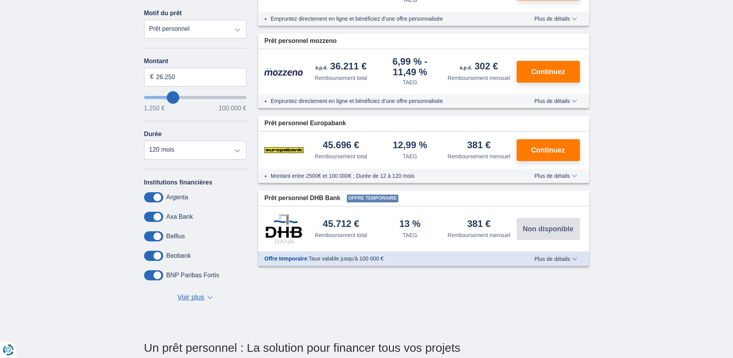
type input "25250"
type input "24.250"
type input "23250"
type input "27.250"
type input "27250"
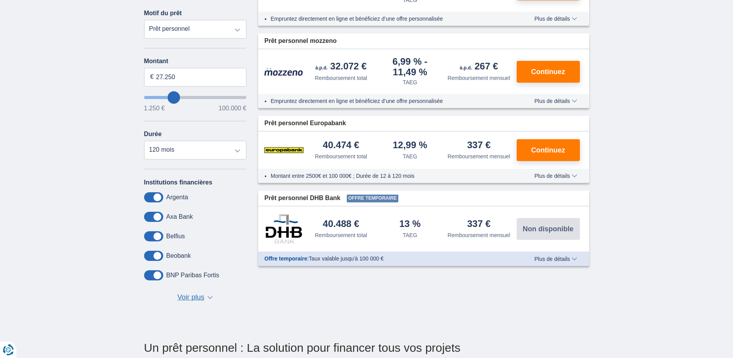
type input "28.250"
type input "28250"
type input "25.250"
type input "25250"
type input "24.250"
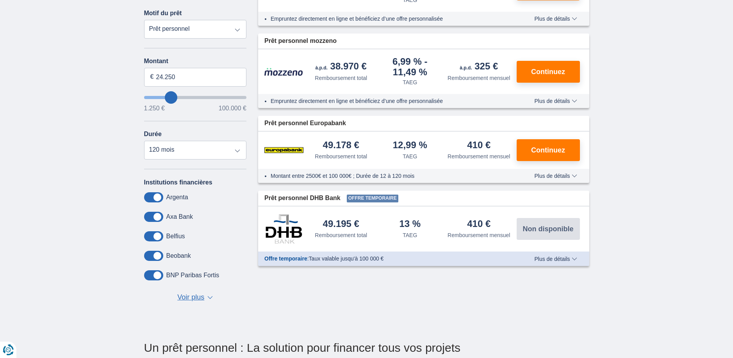
type input "24250"
click at [171, 99] on input "wantToBorrow" at bounding box center [195, 97] width 103 height 3
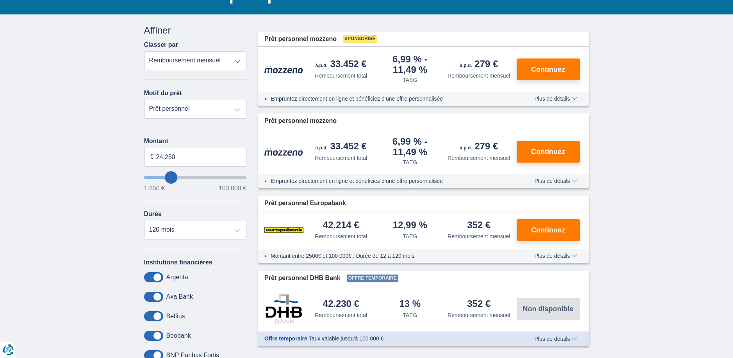
scroll to position [78, 0]
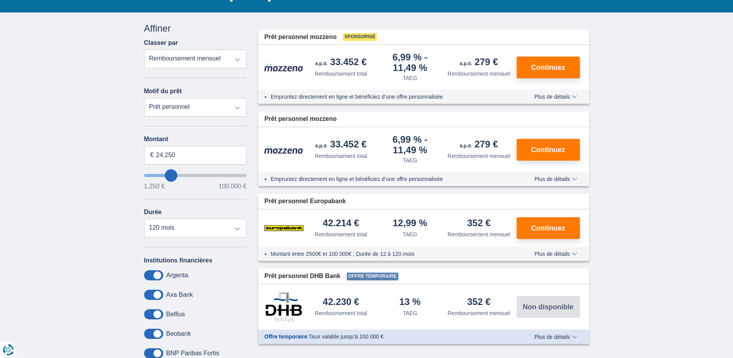
type input "27.250"
type input "27250"
type input "28.250"
type input "28250"
type input "26.250"
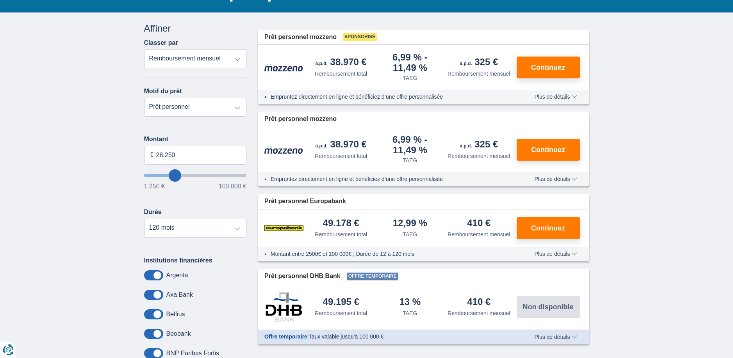
type input "26250"
type input "27.250"
type input "27250"
type input "28.250"
type input "28250"
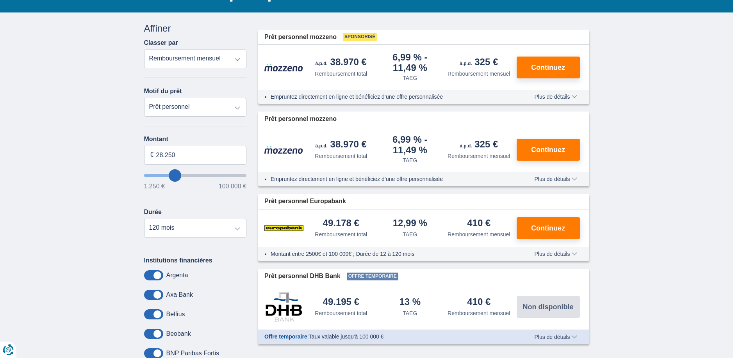
type input "27.250"
type input "27250"
click at [174, 176] on input "wantToBorrow" at bounding box center [195, 175] width 103 height 3
type input "24.250"
type input "24250"
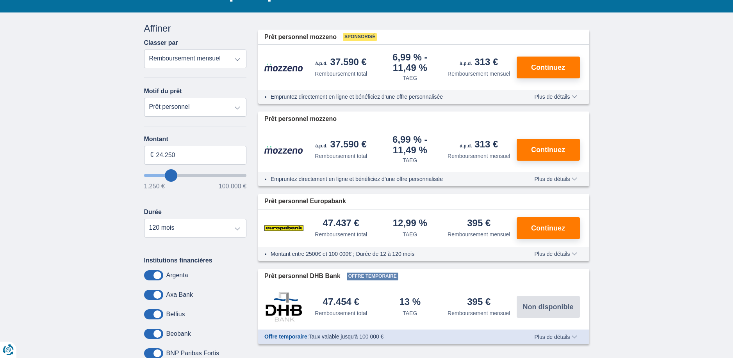
click at [171, 177] on input "wantToBorrow" at bounding box center [195, 175] width 103 height 3
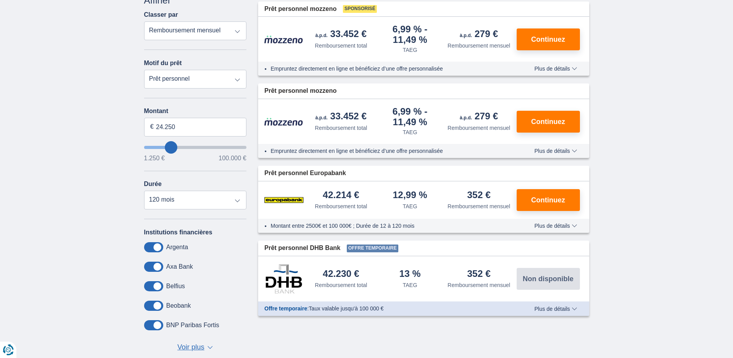
scroll to position [117, 0]
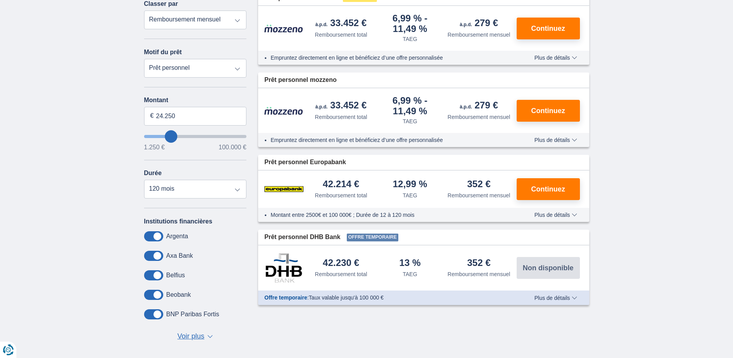
type input "26.250"
type input "26250"
type input "27.250"
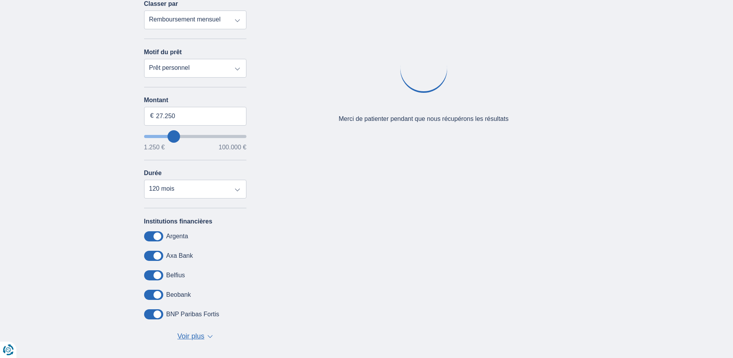
type input "27250"
click at [174, 137] on input "wantToBorrow" at bounding box center [195, 136] width 103 height 3
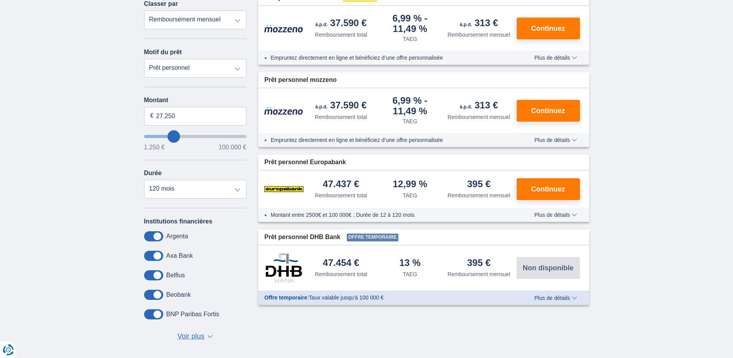
type input "26.250"
type input "26250"
click at [173, 138] on input "wantToBorrow" at bounding box center [195, 136] width 103 height 3
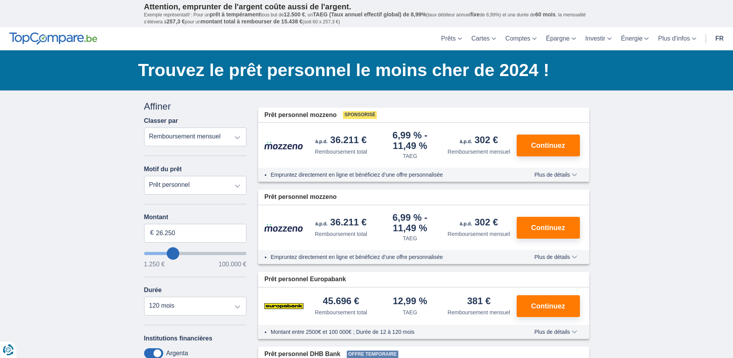
type input "24.250"
type input "23250"
click at [171, 252] on input "wantToBorrow" at bounding box center [195, 253] width 103 height 3
type input "25.250"
type input "25250"
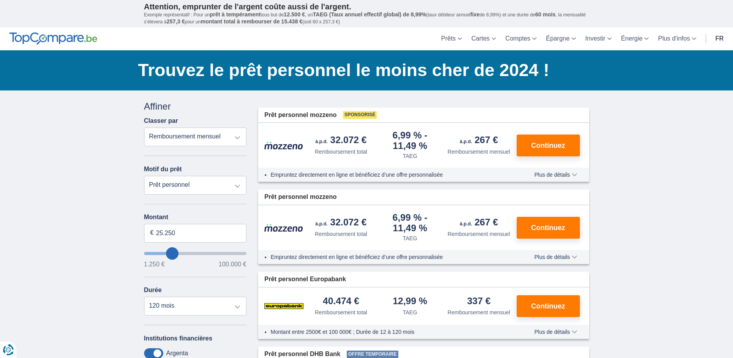
click at [172, 254] on input "wantToBorrow" at bounding box center [195, 253] width 103 height 3
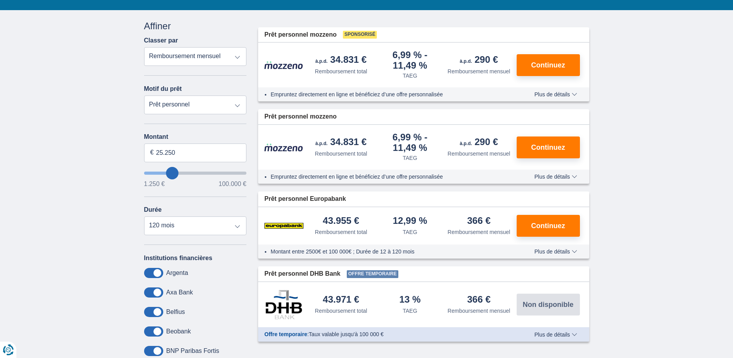
scroll to position [117, 0]
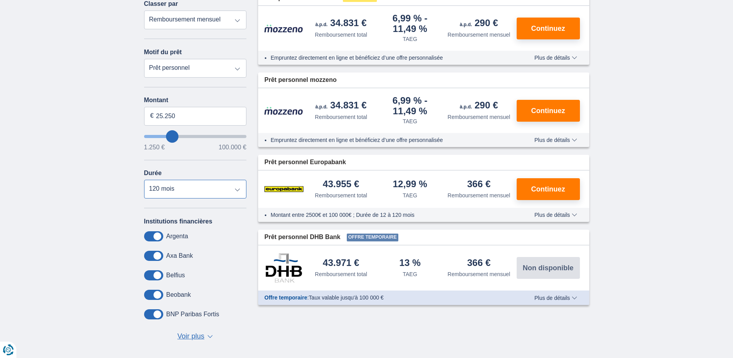
click at [236, 191] on select "12 mois 18 mois 24 mois 30 mois 36 mois 42 mois 48 mois 60 mois 72 mois 84 mois…" at bounding box center [195, 189] width 103 height 19
select select "12"
click at [144, 180] on select "12 mois 18 mois 24 mois 30 mois 36 mois 42 mois 48 mois 60 mois 72 mois 84 mois…" at bounding box center [195, 189] width 103 height 19
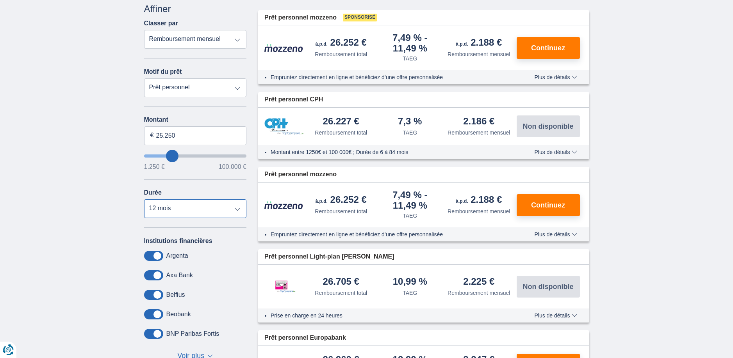
scroll to position [78, 0]
